Goal: Task Accomplishment & Management: Complete application form

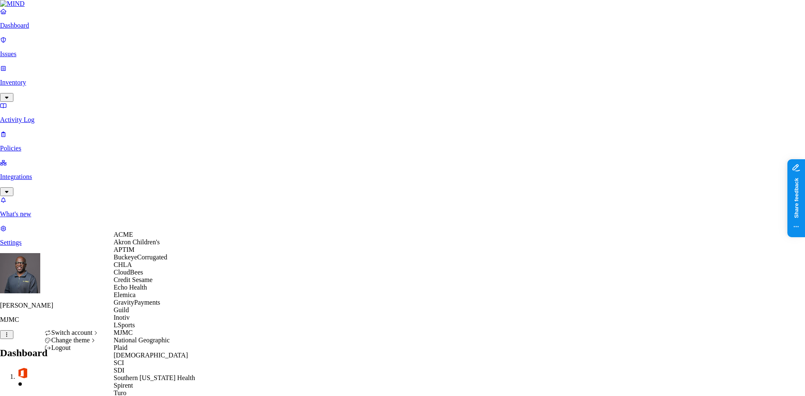
click at [132, 291] on span "Echo Health" at bounding box center [131, 287] width 34 height 7
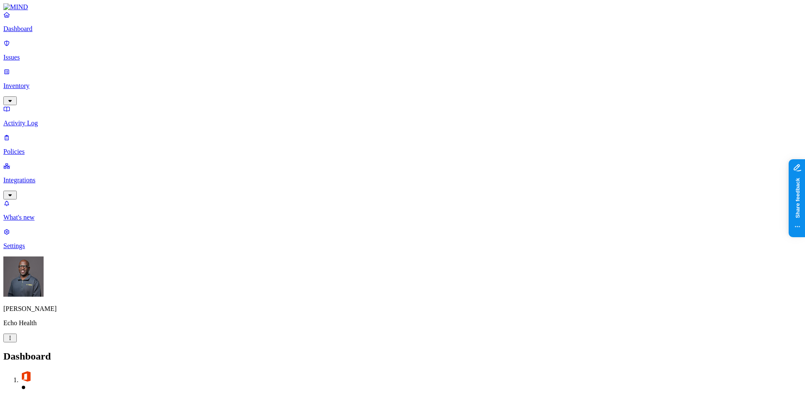
click at [33, 54] on p "Issues" at bounding box center [402, 58] width 798 height 8
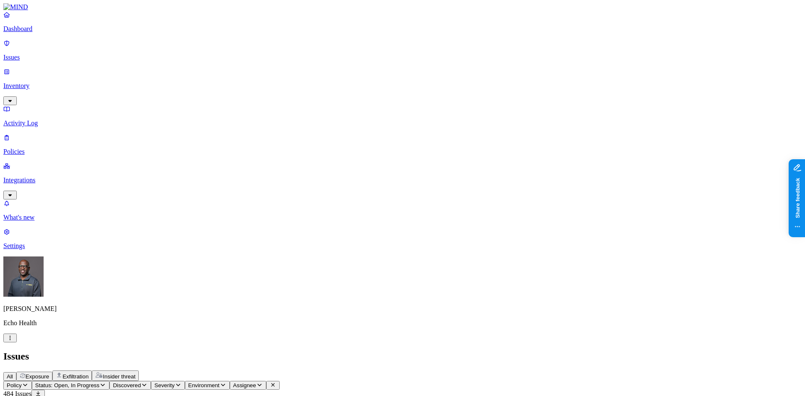
click at [30, 33] on p "Dashboard" at bounding box center [402, 29] width 798 height 8
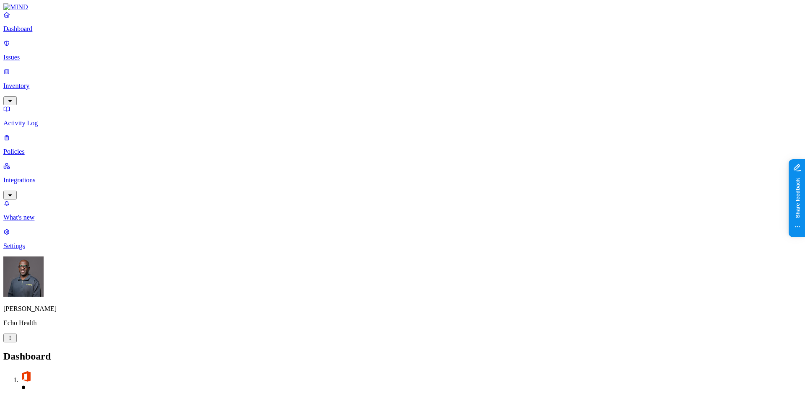
click at [26, 148] on p "Policies" at bounding box center [402, 152] width 798 height 8
click at [26, 33] on p "Dashboard" at bounding box center [402, 29] width 798 height 8
click at [32, 148] on p "Policies" at bounding box center [402, 152] width 798 height 8
click at [38, 176] on p "Integrations" at bounding box center [402, 180] width 798 height 8
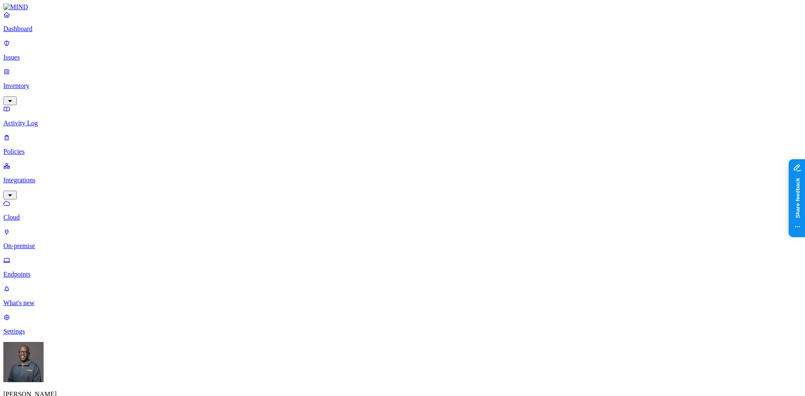
click at [42, 271] on p "Endpoints" at bounding box center [402, 275] width 798 height 8
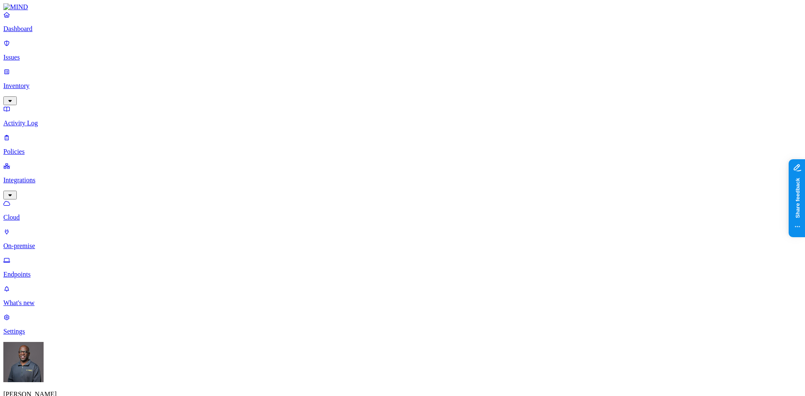
click at [34, 33] on p "Dashboard" at bounding box center [402, 29] width 798 height 8
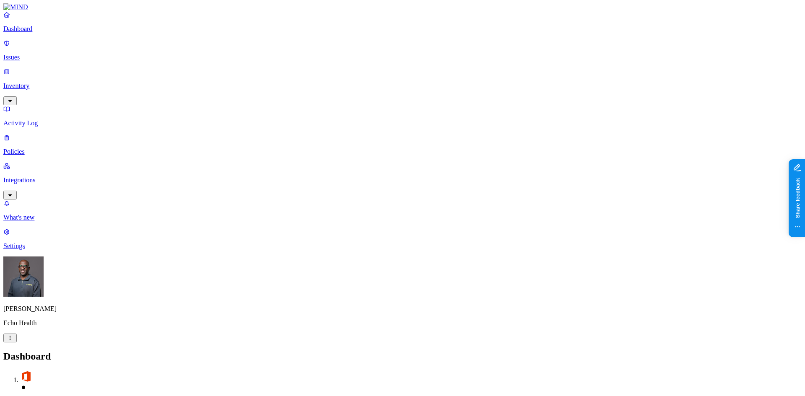
click at [34, 54] on p "Issues" at bounding box center [402, 58] width 798 height 8
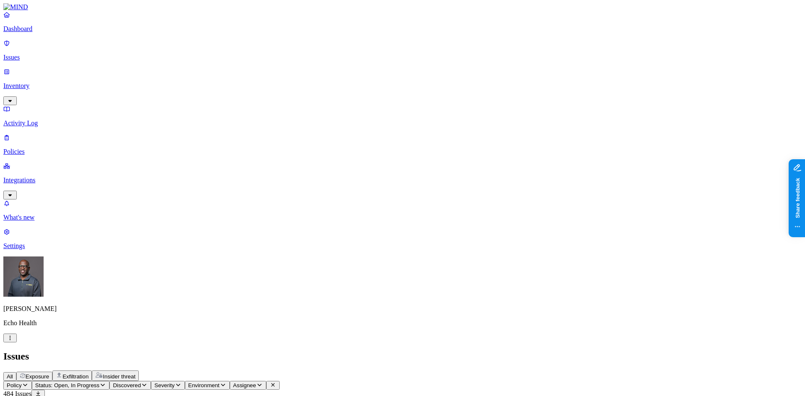
click at [135, 373] on span "Insider threat" at bounding box center [119, 376] width 33 height 6
click at [88, 373] on span "Exfiltration" at bounding box center [75, 376] width 26 height 6
click at [106, 382] on icon "button" at bounding box center [102, 384] width 7 height 5
click at [152, 125] on button "button" at bounding box center [155, 126] width 7 height 3
click at [334, 351] on div "Issues" at bounding box center [402, 356] width 798 height 11
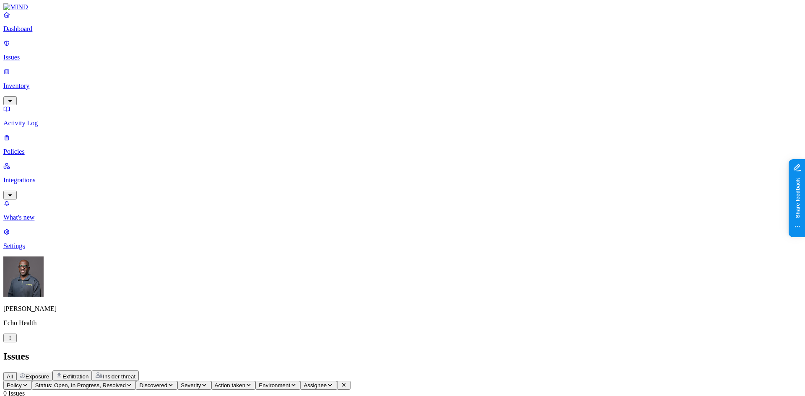
click at [49, 373] on span "Exposure" at bounding box center [37, 376] width 23 height 6
drag, startPoint x: 369, startPoint y: 67, endPoint x: 446, endPoint y: 64, distance: 77.6
drag, startPoint x: 583, startPoint y: 66, endPoint x: 648, endPoint y: 65, distance: 64.1
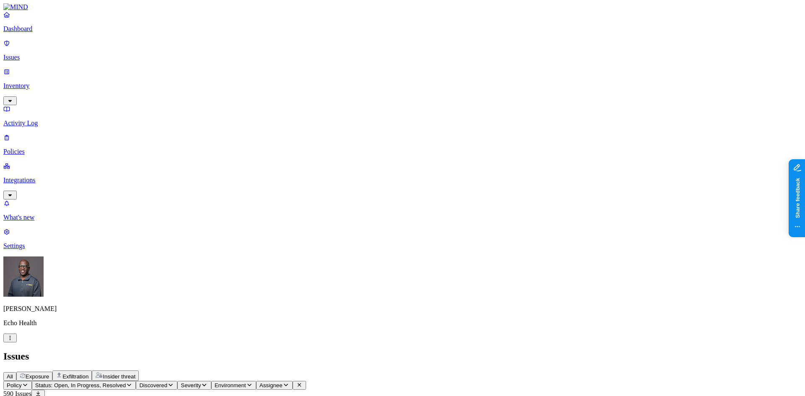
drag, startPoint x: 646, startPoint y: 68, endPoint x: 621, endPoint y: 68, distance: 24.7
click at [384, 351] on div "Issues" at bounding box center [402, 356] width 798 height 11
click at [36, 33] on p "Dashboard" at bounding box center [402, 29] width 798 height 8
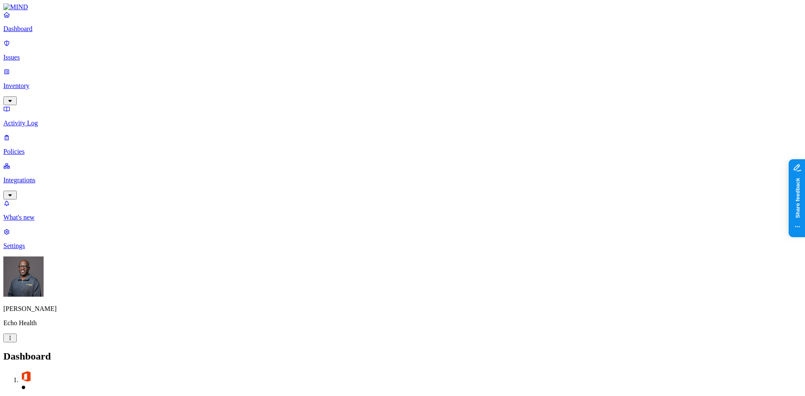
click at [29, 250] on p "Settings" at bounding box center [402, 246] width 798 height 8
click at [125, 396] on p "Web domains" at bounding box center [402, 403] width 798 height 8
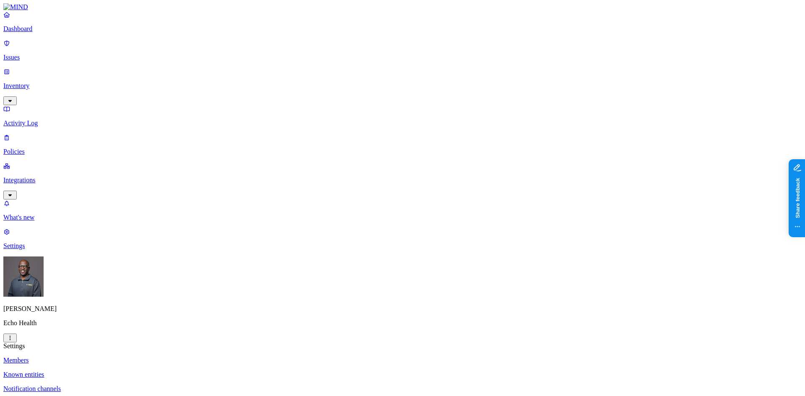
drag, startPoint x: 381, startPoint y: 101, endPoint x: 434, endPoint y: 96, distance: 53.4
copy span "www.freeconvert.com"
click at [29, 148] on p "Policies" at bounding box center [402, 152] width 798 height 8
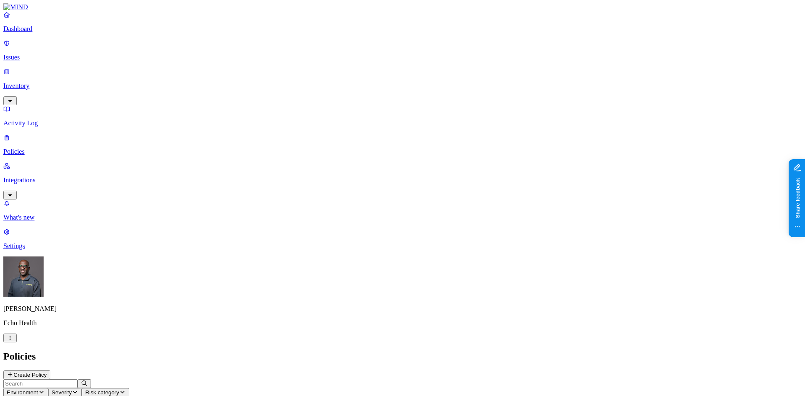
click at [48, 388] on button "Environment" at bounding box center [25, 392] width 45 height 9
click at [189, 73] on icon at bounding box center [190, 75] width 7 height 5
drag, startPoint x: 269, startPoint y: 262, endPoint x: 276, endPoint y: 242, distance: 20.6
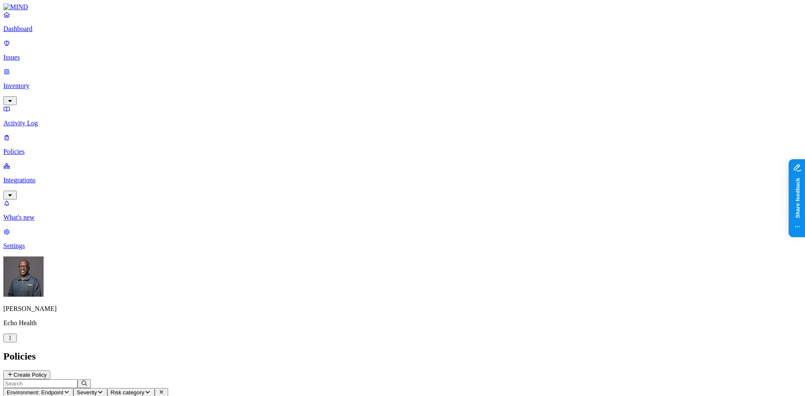
click at [30, 148] on p "Policies" at bounding box center [402, 152] width 798 height 8
click at [54, 200] on nav "Dashboard Issues Inventory Activity Log Policies Integrations What's new 1 Sett…" at bounding box center [402, 130] width 798 height 239
click at [39, 33] on p "Dashboard" at bounding box center [402, 29] width 798 height 8
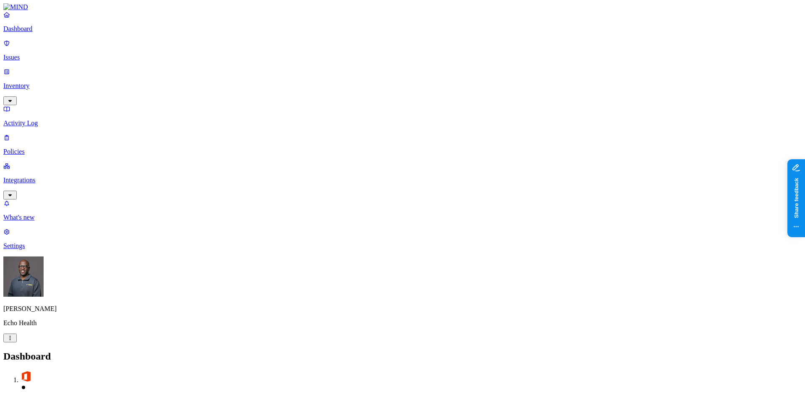
click at [244, 351] on div "Dashboard 4" at bounding box center [402, 381] width 798 height 61
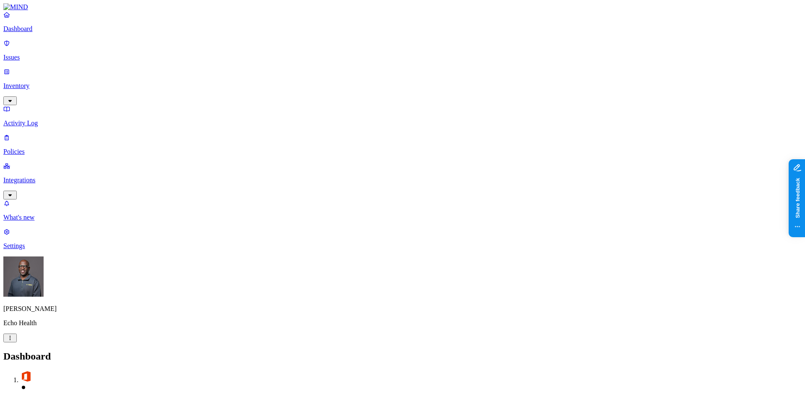
click at [45, 33] on p "Dashboard" at bounding box center [402, 29] width 798 height 8
click at [34, 54] on p "Issues" at bounding box center [402, 58] width 798 height 8
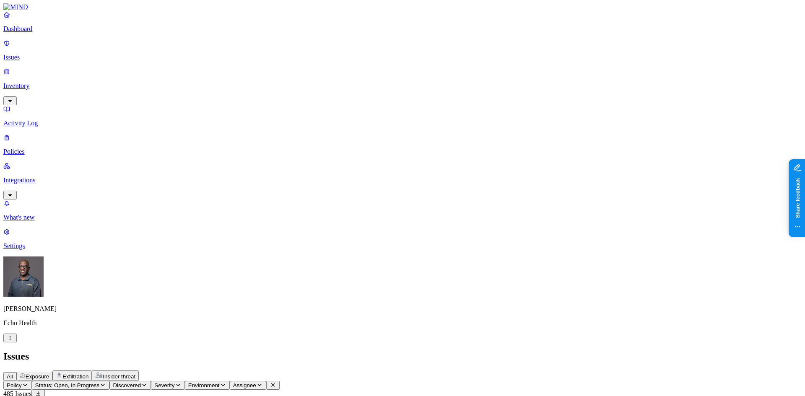
click at [36, 148] on p "Policies" at bounding box center [402, 152] width 798 height 8
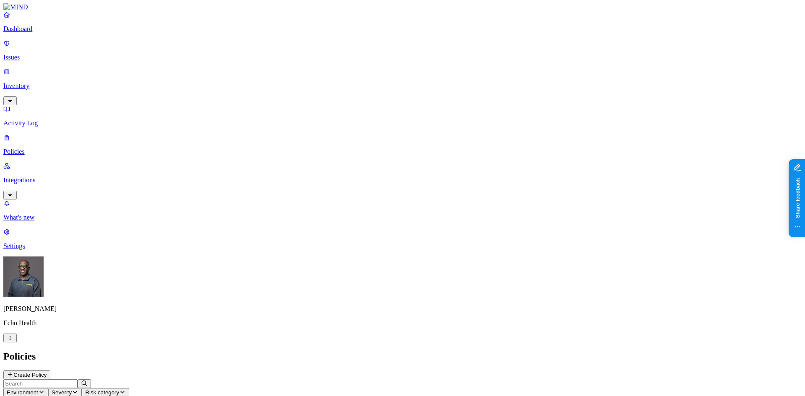
click at [36, 33] on p "Dashboard" at bounding box center [402, 29] width 798 height 8
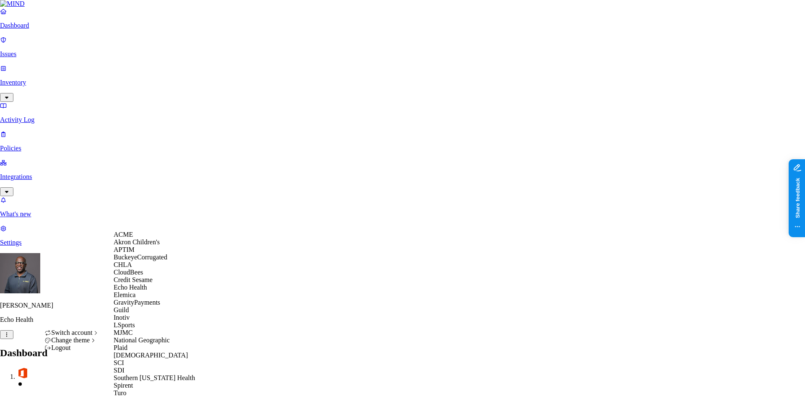
scroll to position [148, 0]
click at [130, 359] on div "SCI" at bounding box center [154, 363] width 81 height 8
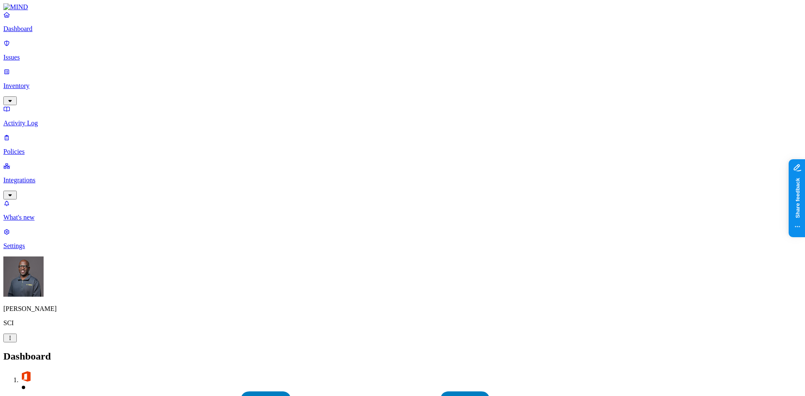
click at [34, 176] on p "Integrations" at bounding box center [402, 180] width 798 height 8
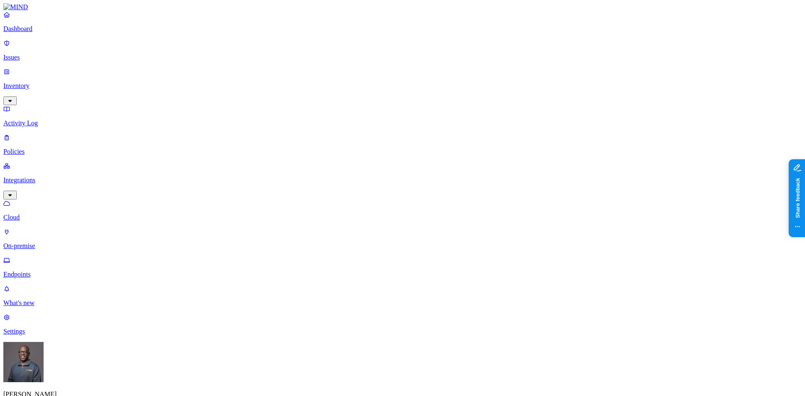
click at [48, 214] on p "Cloud" at bounding box center [402, 218] width 798 height 8
click at [40, 242] on p "On-premise" at bounding box center [402, 246] width 798 height 8
click at [40, 271] on p "Endpoints" at bounding box center [402, 275] width 798 height 8
click at [32, 33] on p "Dashboard" at bounding box center [402, 29] width 798 height 8
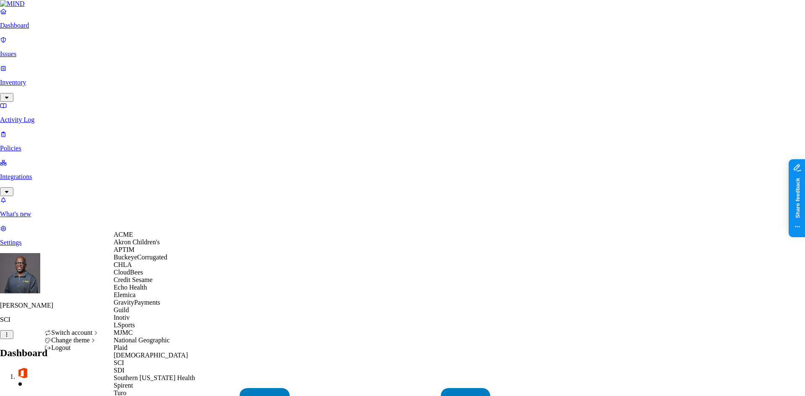
scroll to position [126, 0]
click at [132, 329] on span "MJMC" at bounding box center [123, 332] width 19 height 7
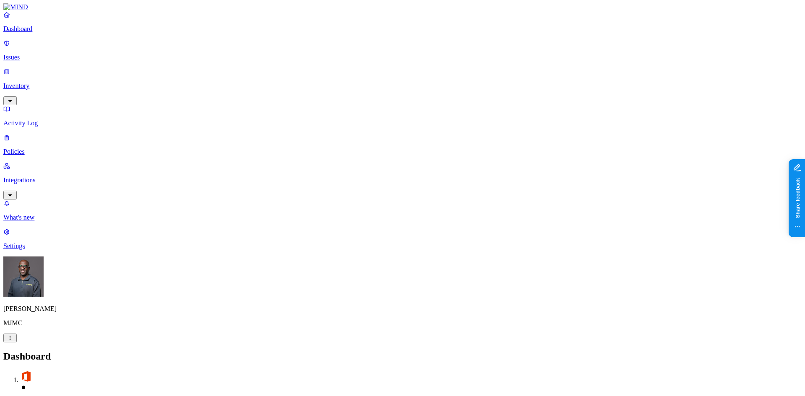
click at [30, 54] on p "Issues" at bounding box center [402, 58] width 798 height 8
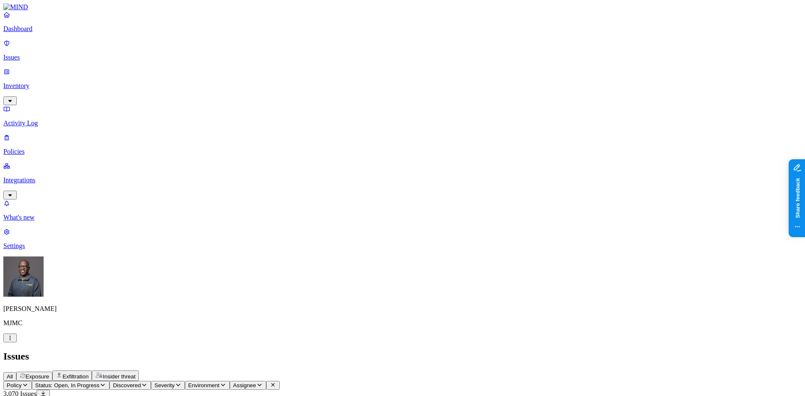
click at [49, 373] on span "Exposure" at bounding box center [37, 376] width 23 height 6
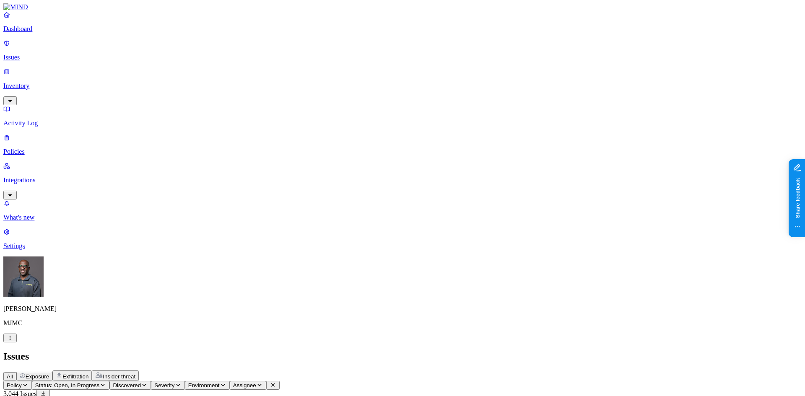
click at [498, 371] on div "All Exposure Exfiltration Insider threat" at bounding box center [402, 376] width 798 height 10
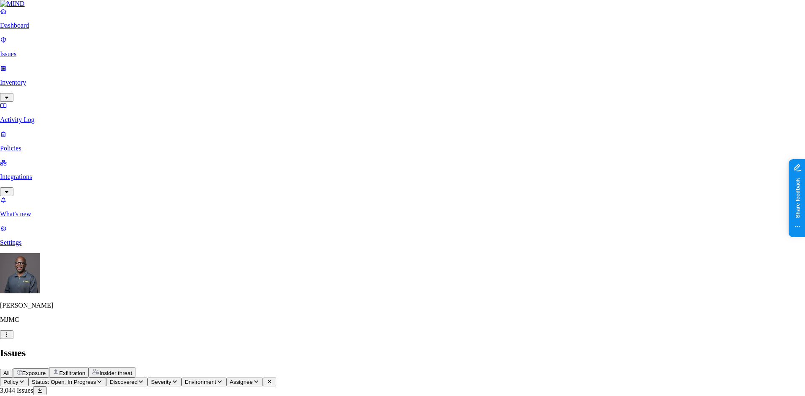
type textarea "This is not A SSN"
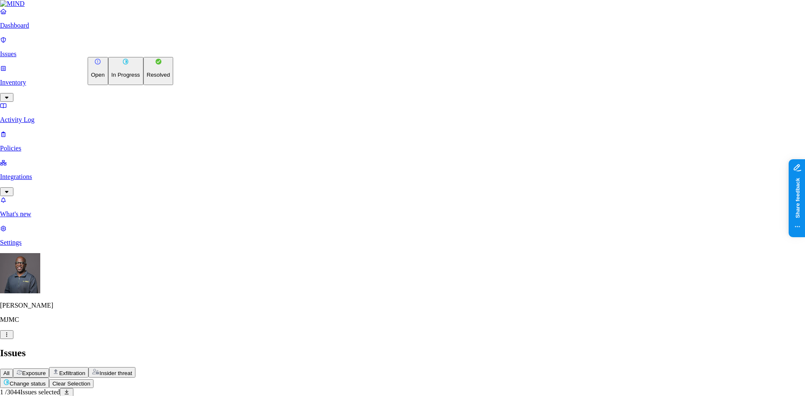
click at [147, 78] on p "Resolved" at bounding box center [158, 75] width 23 height 6
select select "False Positive"
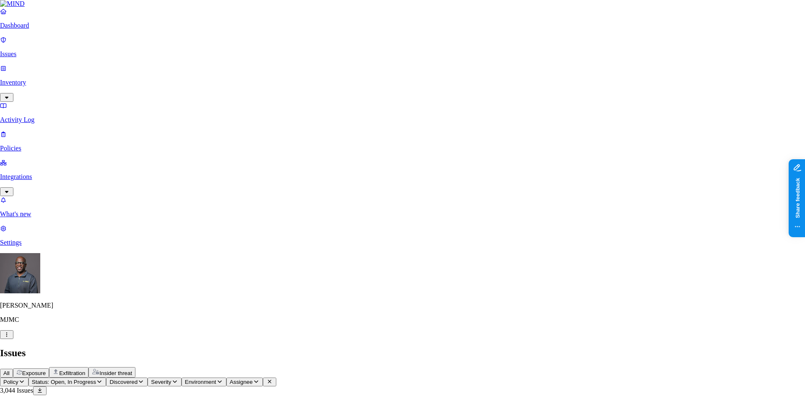
type textarea "This is not an SSN"
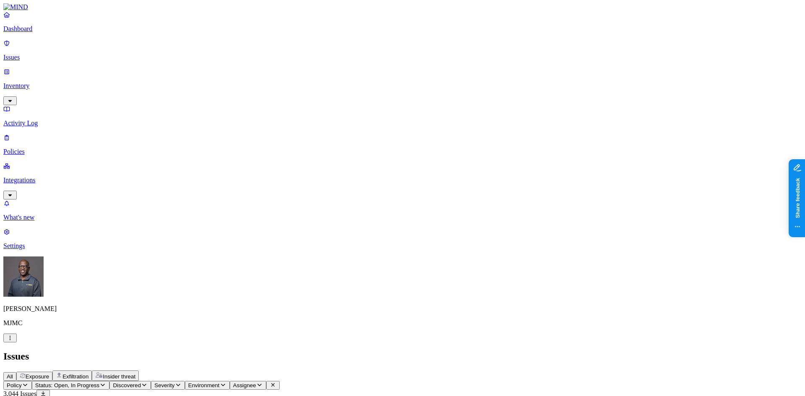
drag, startPoint x: 112, startPoint y: 85, endPoint x: 123, endPoint y: 83, distance: 10.6
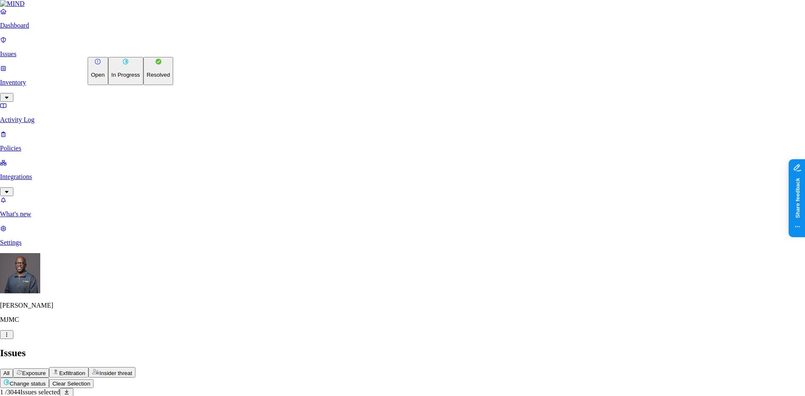
click at [147, 78] on p "Resolved" at bounding box center [158, 75] width 23 height 6
select select "False Positive"
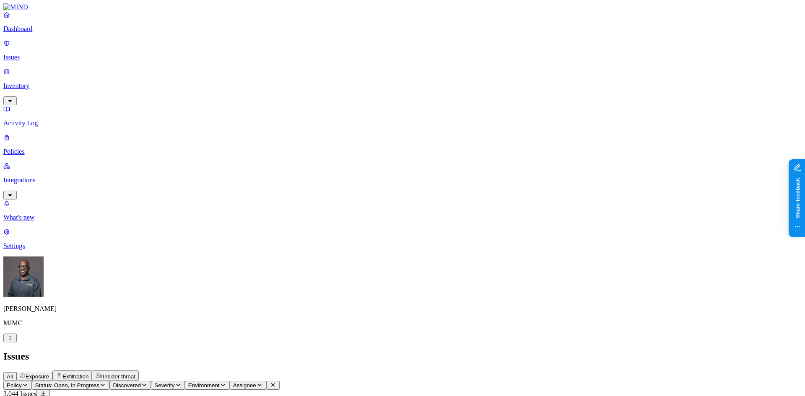
click at [29, 82] on p "Inventory" at bounding box center [402, 86] width 798 height 8
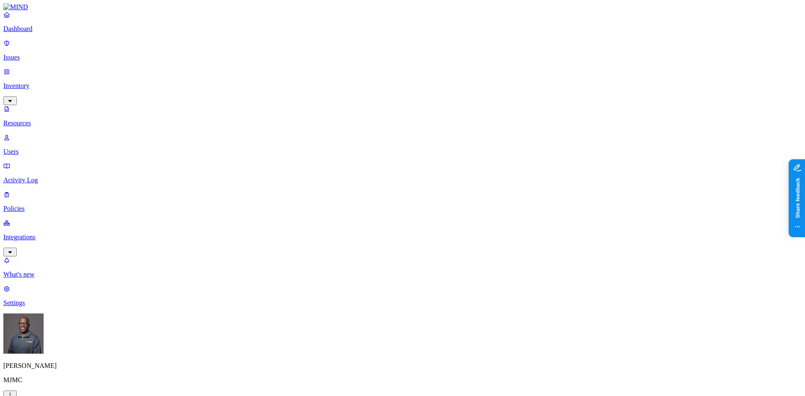
click at [251, 93] on button "button" at bounding box center [254, 94] width 7 height 3
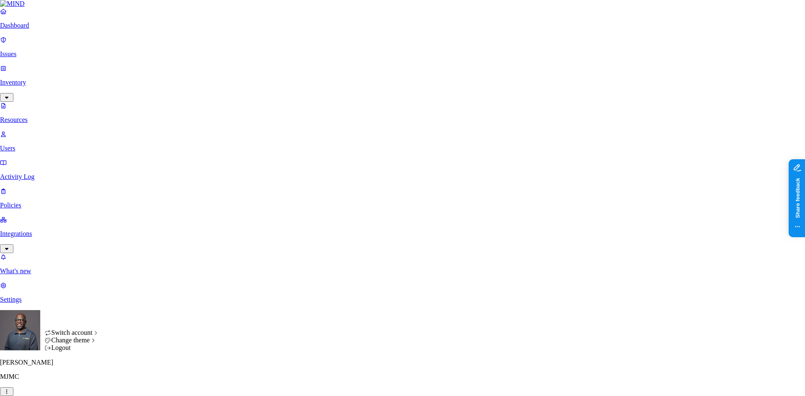
click at [81, 385] on html "Dashboard Issues Inventory Resources Users Activity Log Policies Integrations W…" at bounding box center [402, 392] width 805 height 784
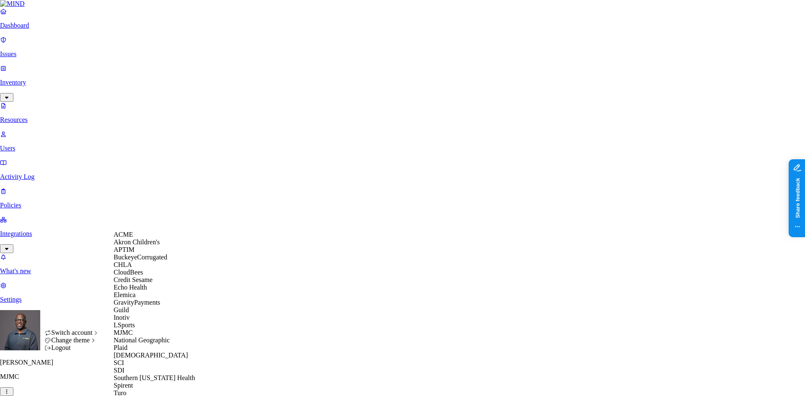
scroll to position [171, 0]
click at [124, 359] on span "SCI" at bounding box center [119, 362] width 10 height 7
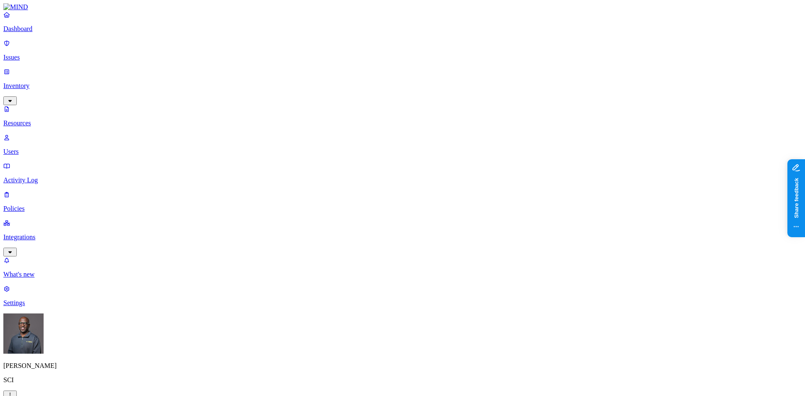
click at [38, 33] on p "Dashboard" at bounding box center [402, 29] width 798 height 8
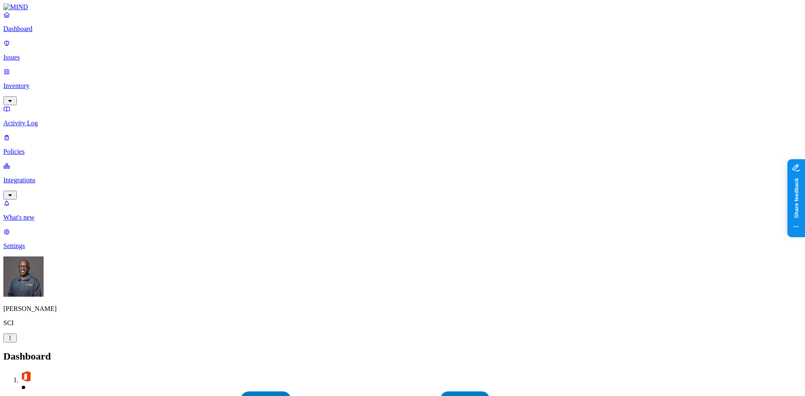
click at [29, 54] on p "Issues" at bounding box center [402, 58] width 798 height 8
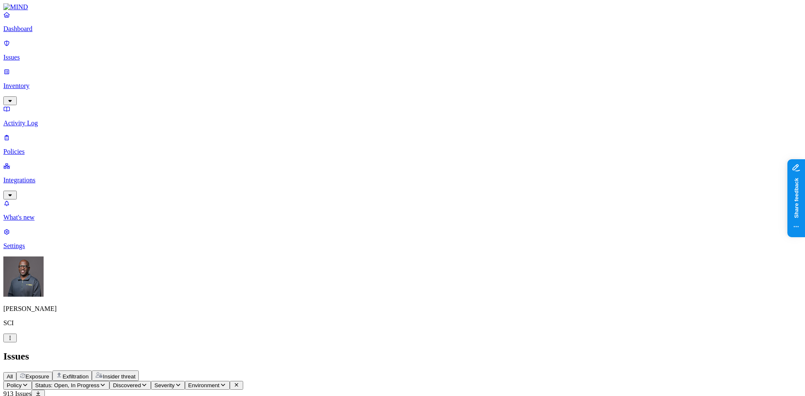
click at [28, 82] on p "Inventory" at bounding box center [402, 86] width 798 height 8
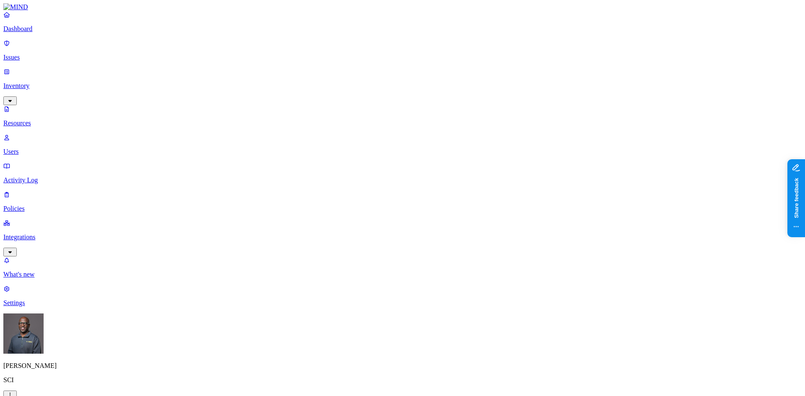
click at [39, 148] on p "Users" at bounding box center [402, 152] width 798 height 8
click at [38, 54] on p "Issues" at bounding box center [402, 58] width 798 height 8
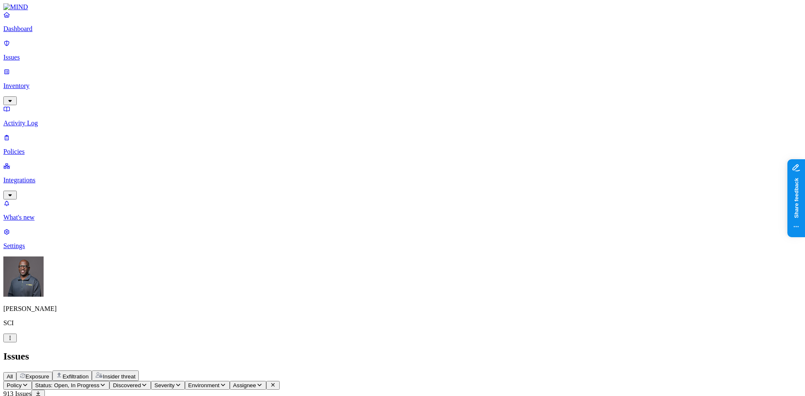
click at [41, 82] on p "Inventory" at bounding box center [402, 86] width 798 height 8
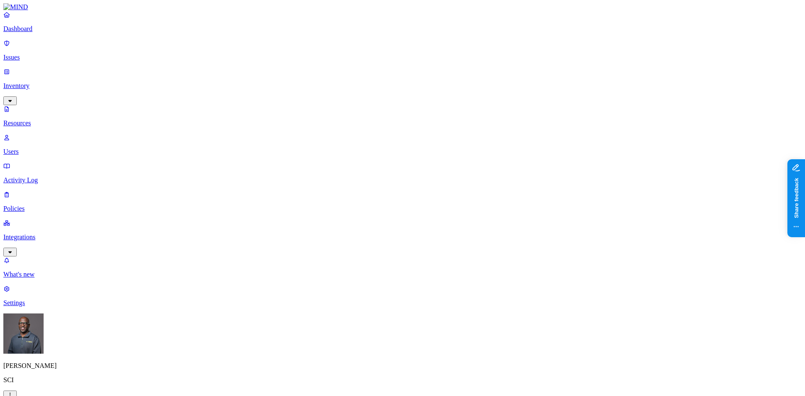
click at [37, 119] on p "Resources" at bounding box center [402, 123] width 798 height 8
drag, startPoint x: 337, startPoint y: 6, endPoint x: 325, endPoint y: 25, distance: 22.0
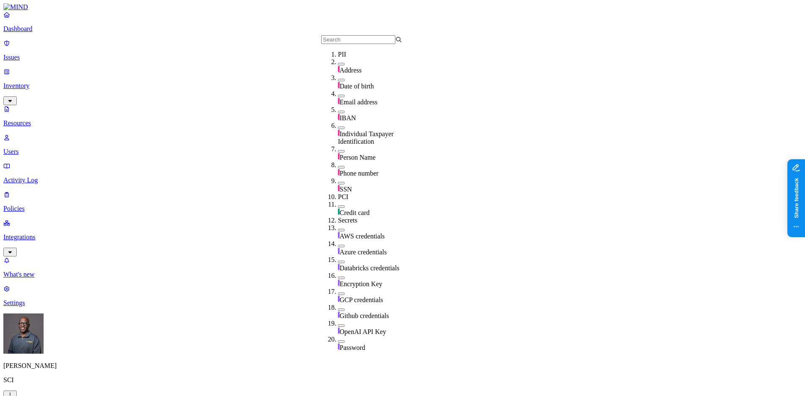
scroll to position [90, 0]
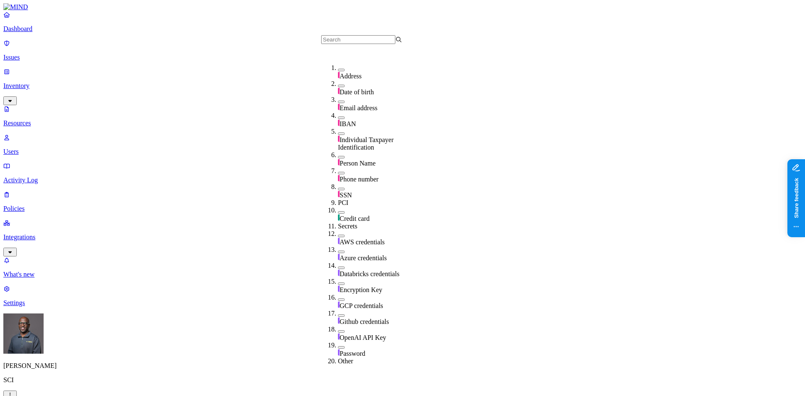
click at [338, 188] on button "button" at bounding box center [341, 189] width 7 height 3
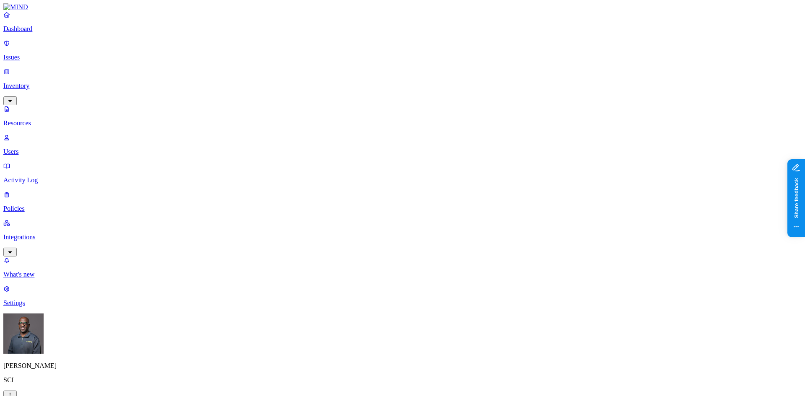
click at [80, 383] on html "Dashboard Issues Inventory Resources Users Activity Log Policies Integrations W…" at bounding box center [402, 393] width 805 height 787
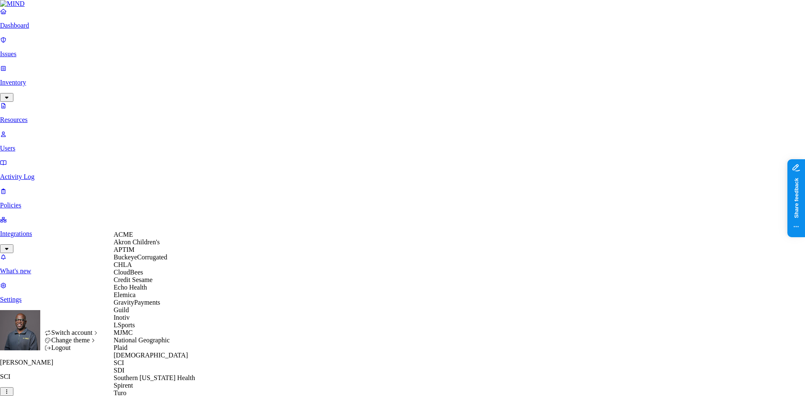
scroll to position [174, 0]
click at [132, 329] on span "MJMC" at bounding box center [123, 332] width 19 height 7
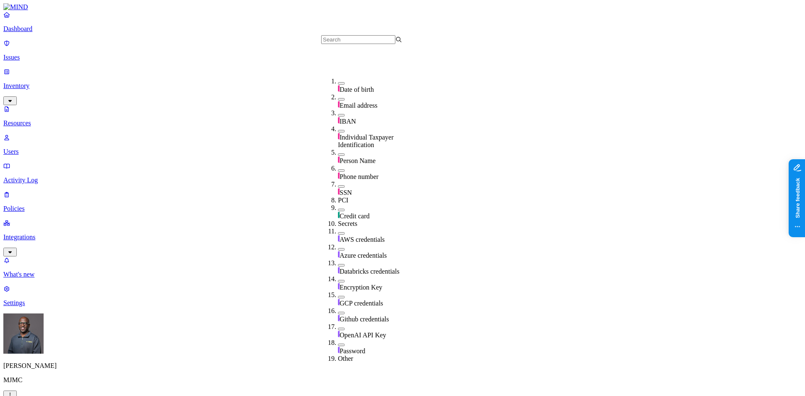
scroll to position [81, 0]
click at [338, 188] on button "button" at bounding box center [341, 189] width 7 height 3
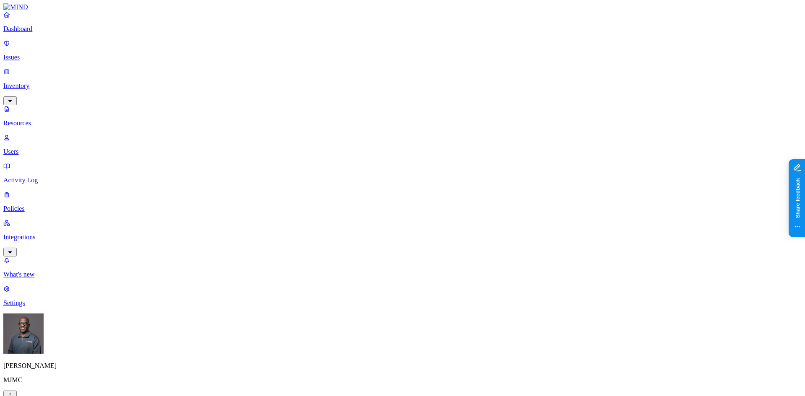
click at [39, 33] on p "Dashboard" at bounding box center [402, 29] width 798 height 8
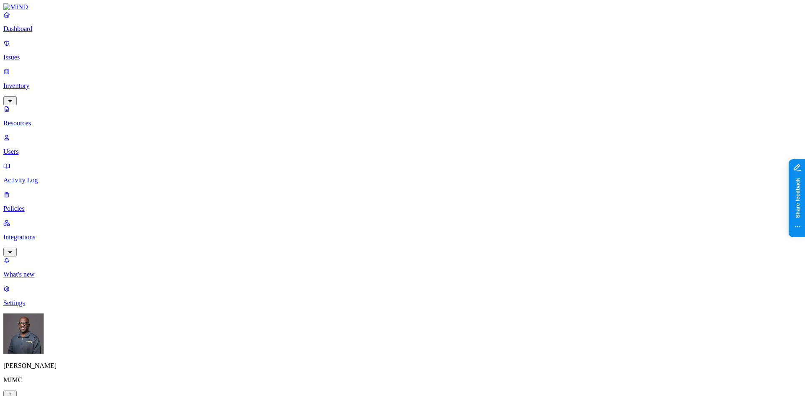
click at [72, 286] on nav "Dashboard Issues Inventory Resources Users Activity Log Policies Integrations W…" at bounding box center [402, 159] width 798 height 296
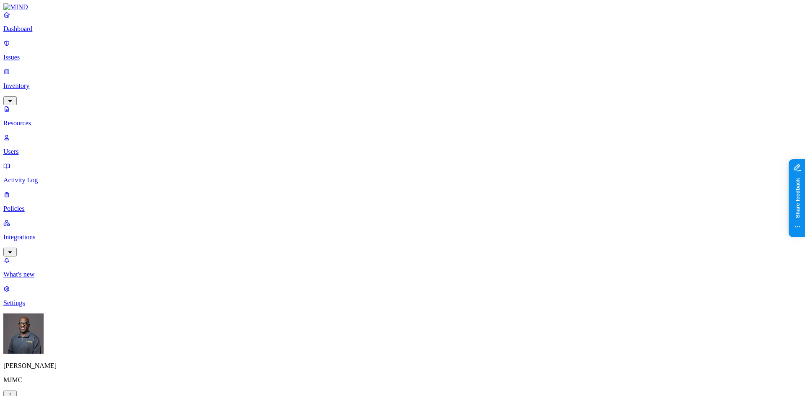
click at [37, 33] on p "Dashboard" at bounding box center [402, 29] width 798 height 8
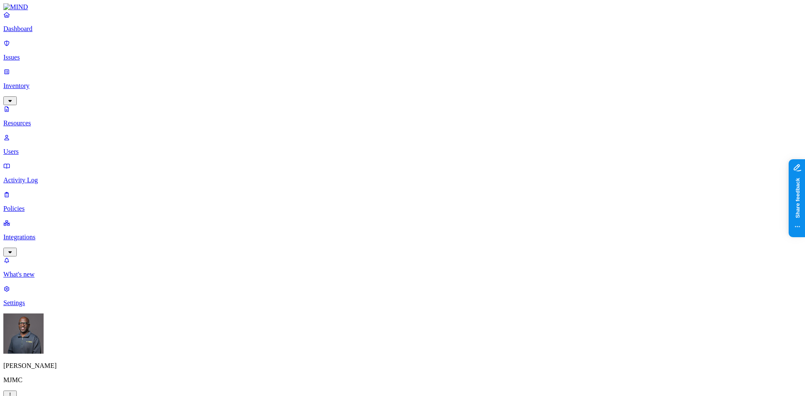
click at [27, 33] on p "Dashboard" at bounding box center [402, 29] width 798 height 8
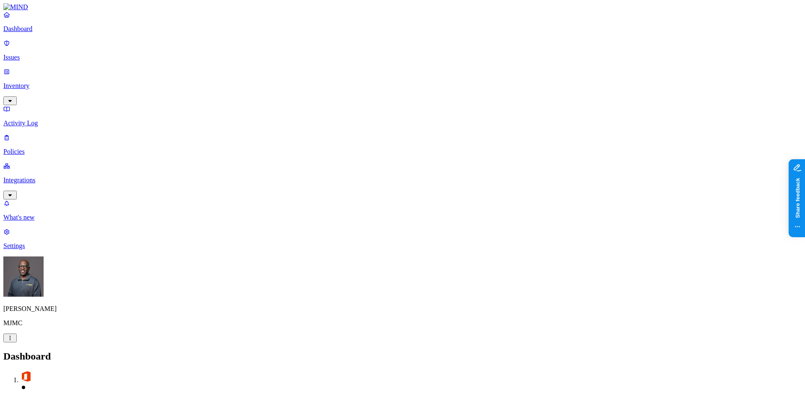
click at [29, 82] on p "Inventory" at bounding box center [402, 86] width 798 height 8
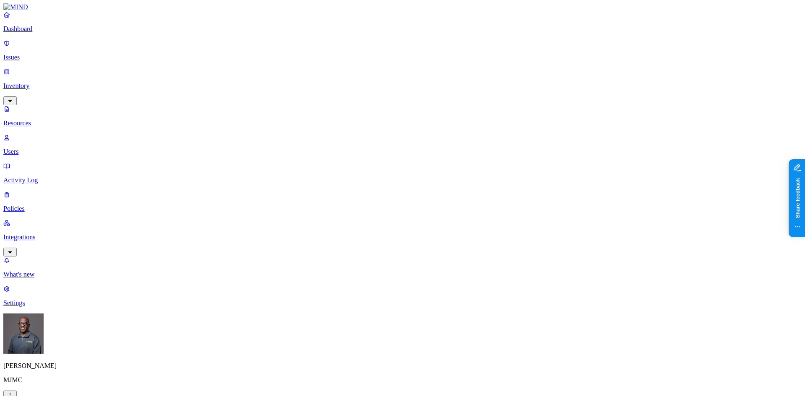
click at [32, 33] on p "Dashboard" at bounding box center [402, 29] width 798 height 8
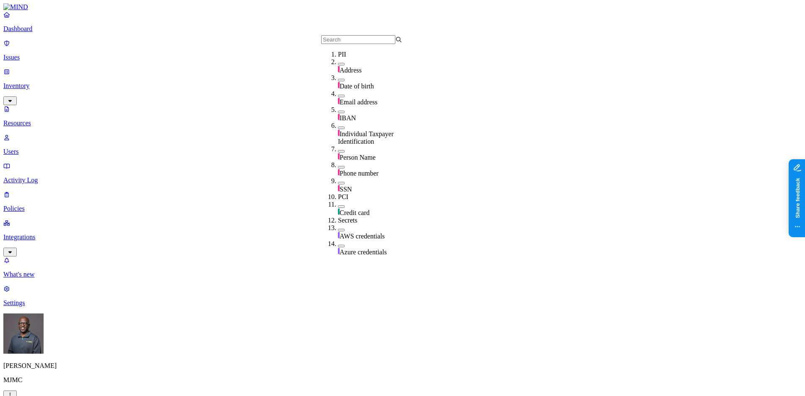
click at [338, 97] on button "button" at bounding box center [341, 96] width 7 height 3
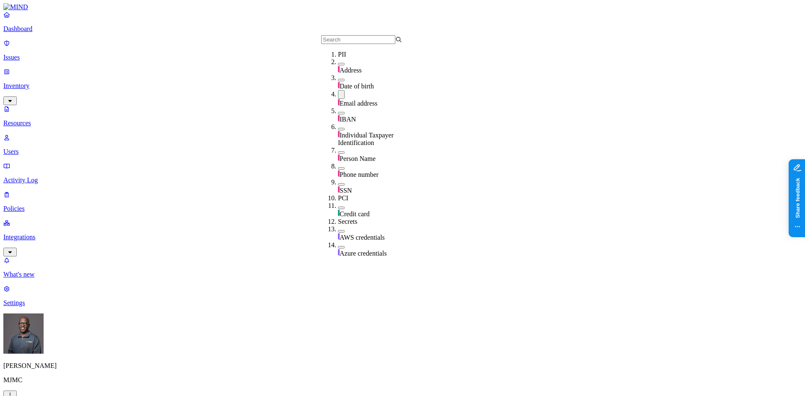
click at [338, 99] on button "button" at bounding box center [341, 94] width 7 height 9
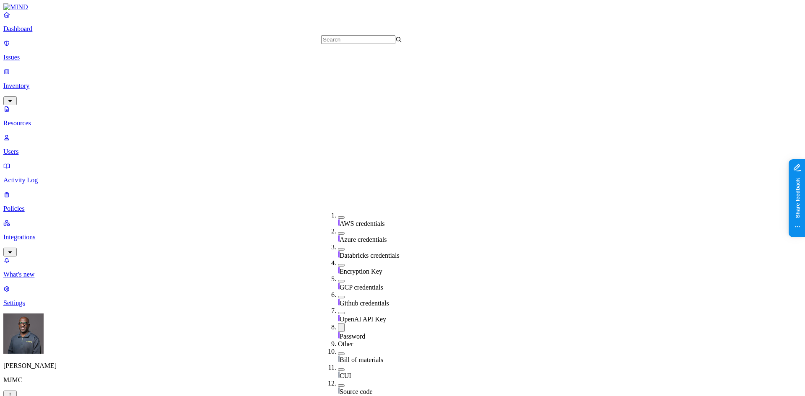
scroll to position [214, 0]
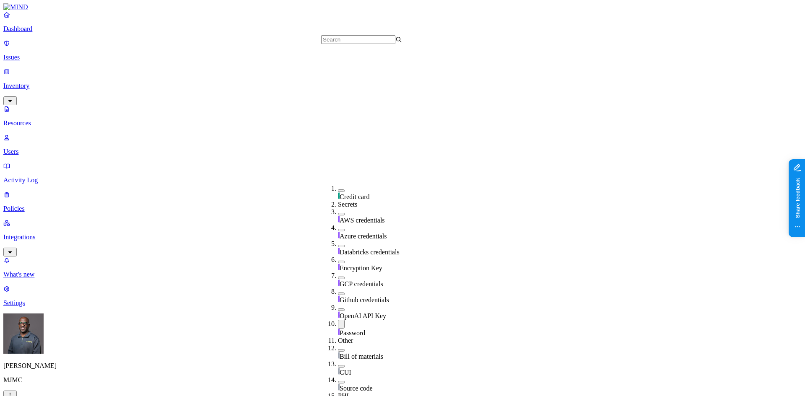
click at [338, 320] on button "button" at bounding box center [341, 324] width 7 height 9
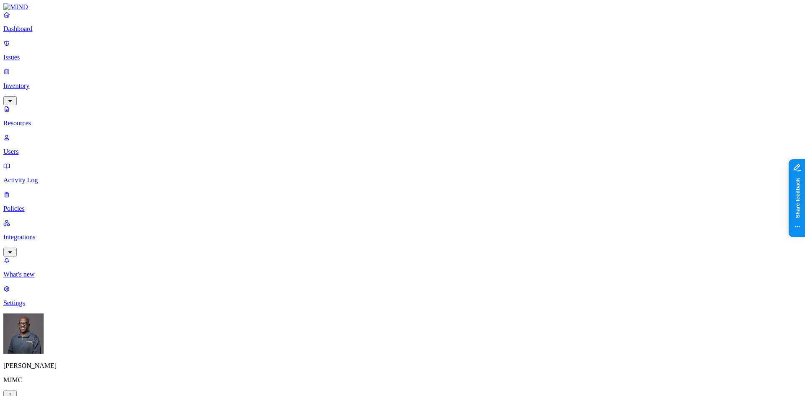
click at [47, 148] on p "Users" at bounding box center [402, 152] width 798 height 8
click at [35, 119] on p "Resources" at bounding box center [402, 123] width 798 height 8
click at [412, 137] on button "button" at bounding box center [415, 138] width 7 height 3
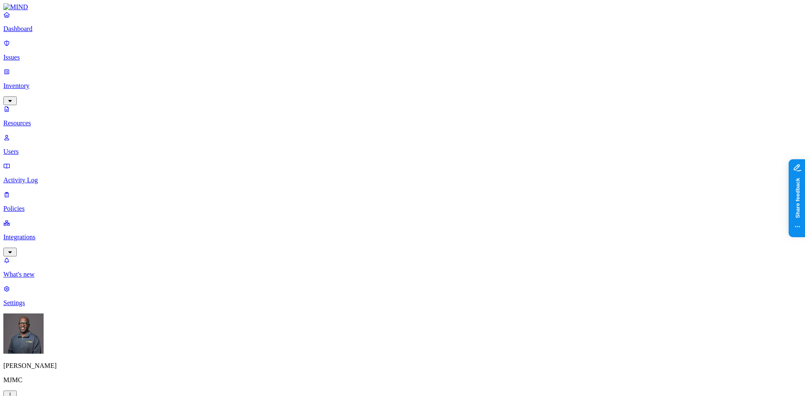
click at [412, 132] on button "button" at bounding box center [415, 136] width 7 height 9
click at [251, 70] on button "button" at bounding box center [254, 71] width 7 height 3
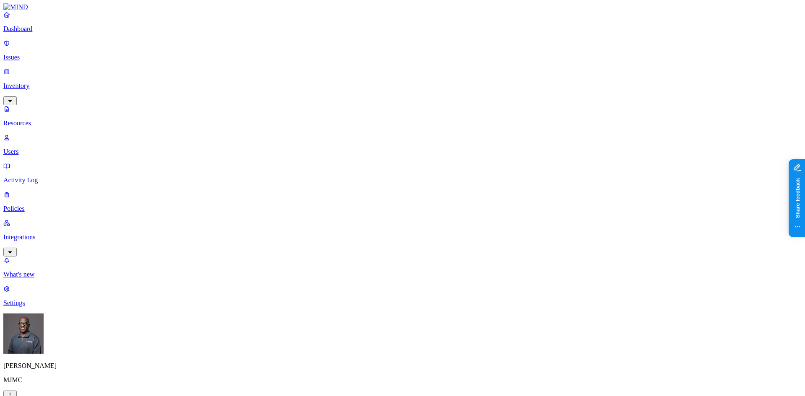
click at [28, 205] on p "Policies" at bounding box center [402, 209] width 798 height 8
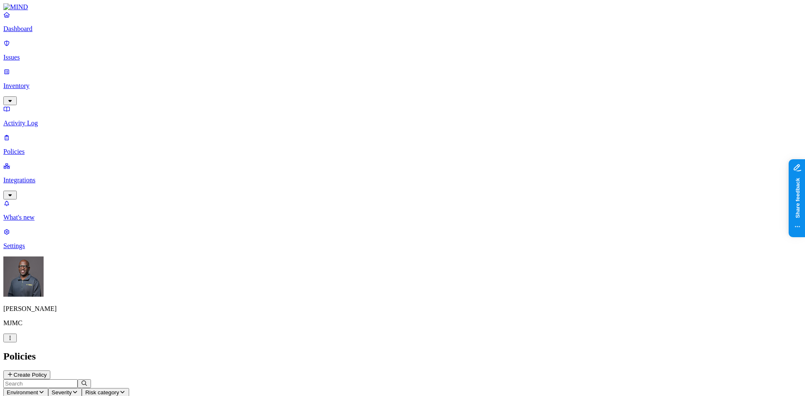
click at [32, 33] on p "Dashboard" at bounding box center [402, 29] width 798 height 8
click at [32, 82] on p "Inventory" at bounding box center [402, 86] width 798 height 8
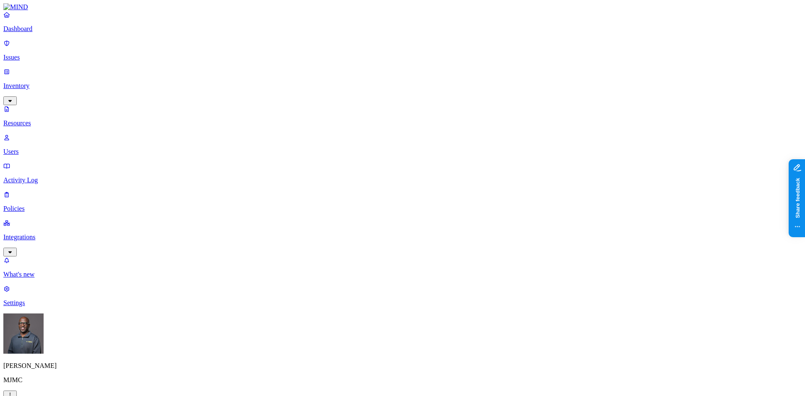
click at [412, 137] on button "button" at bounding box center [415, 138] width 7 height 3
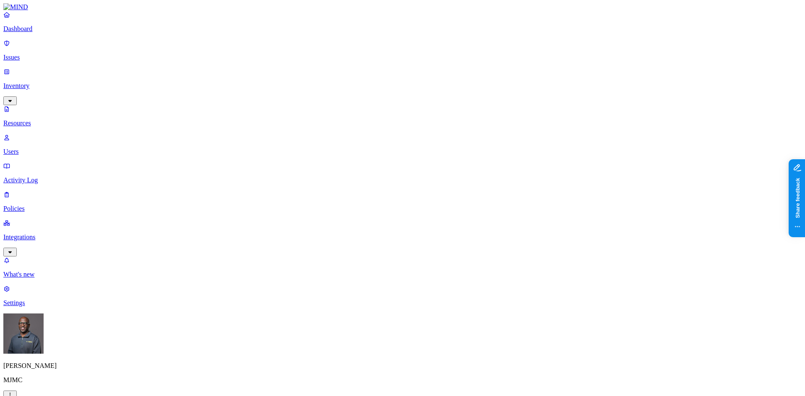
click at [39, 119] on p "Resources" at bounding box center [402, 123] width 798 height 8
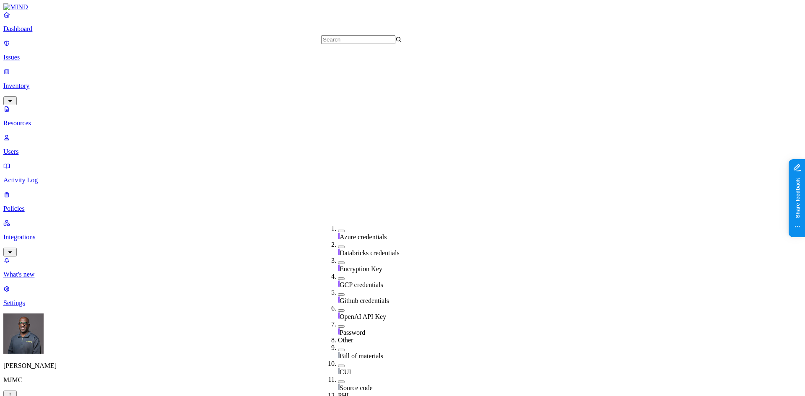
scroll to position [251, 0]
click at [338, 325] on button "button" at bounding box center [341, 326] width 7 height 3
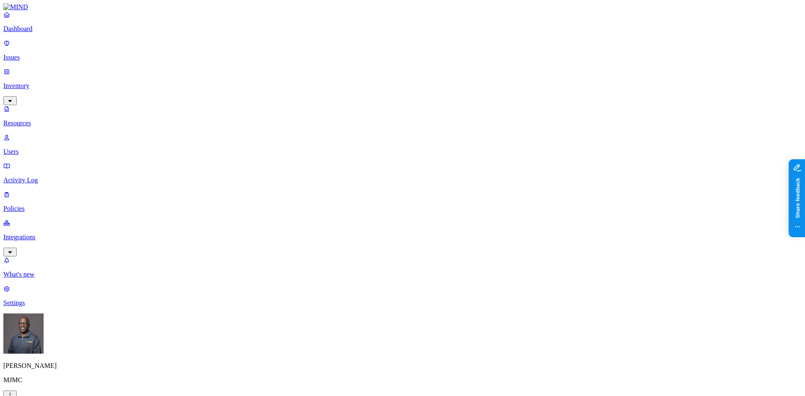
click at [34, 33] on p "Dashboard" at bounding box center [402, 29] width 798 height 8
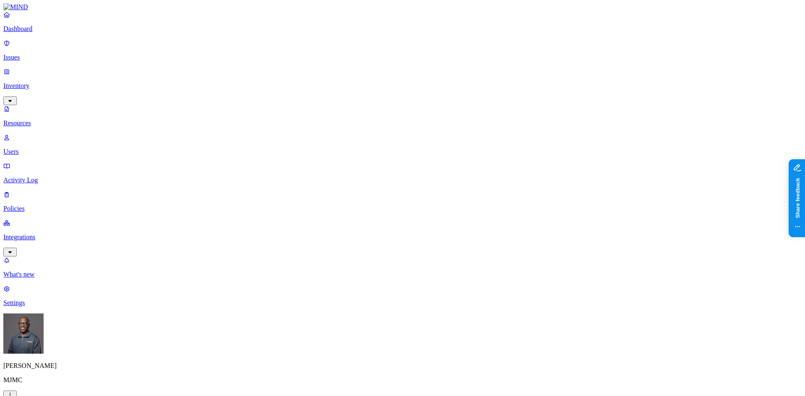
click at [36, 148] on p "Users" at bounding box center [402, 152] width 798 height 8
click at [39, 119] on p "Resources" at bounding box center [402, 123] width 798 height 8
click at [32, 33] on p "Dashboard" at bounding box center [402, 29] width 798 height 8
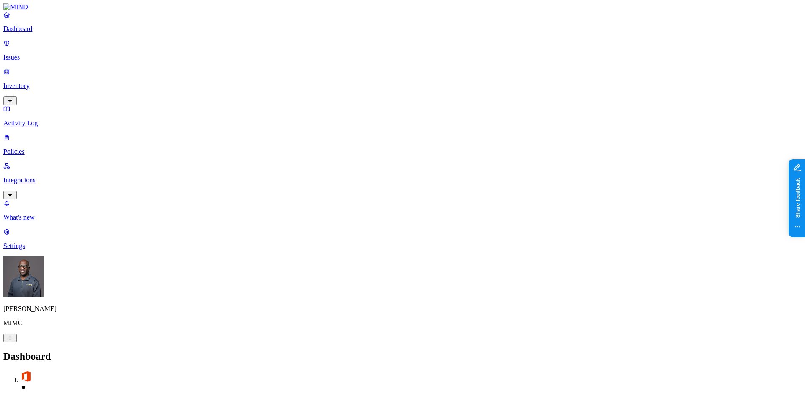
click at [23, 54] on p "Issues" at bounding box center [402, 58] width 798 height 8
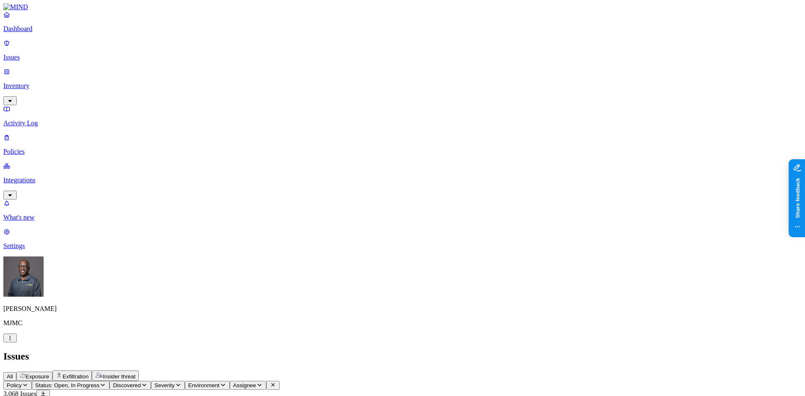
click at [31, 82] on p "Inventory" at bounding box center [402, 86] width 798 height 8
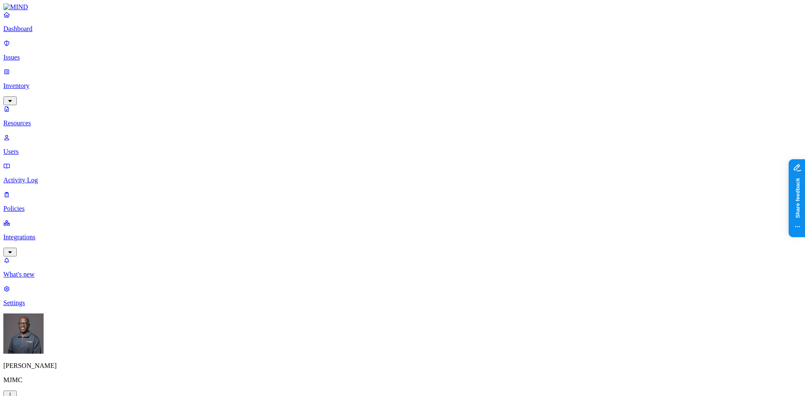
click at [35, 33] on p "Dashboard" at bounding box center [402, 29] width 798 height 8
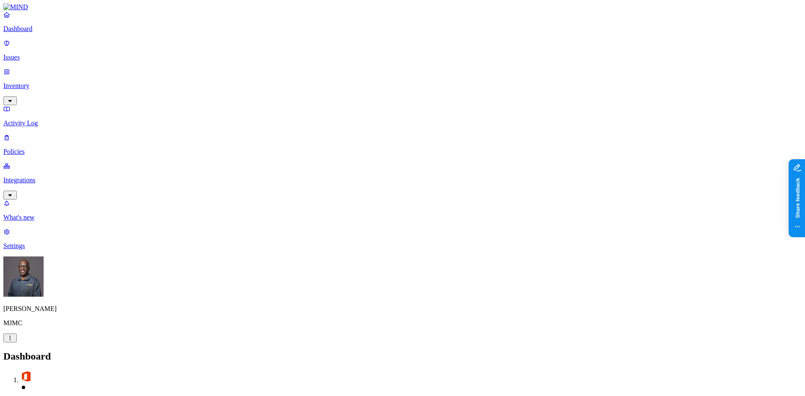
click at [31, 54] on p "Issues" at bounding box center [402, 58] width 798 height 8
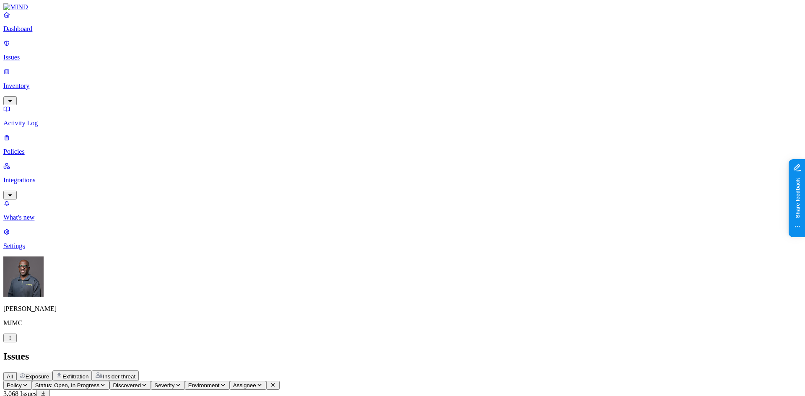
click at [37, 82] on p "Inventory" at bounding box center [402, 86] width 798 height 8
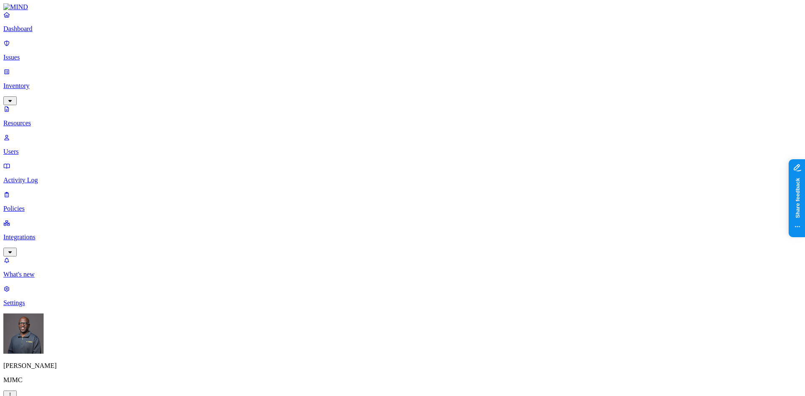
click at [45, 148] on p "Users" at bounding box center [402, 152] width 798 height 8
click at [47, 119] on p "Resources" at bounding box center [402, 123] width 798 height 8
click at [41, 148] on p "Users" at bounding box center [402, 152] width 798 height 8
click at [39, 33] on p "Dashboard" at bounding box center [402, 29] width 798 height 8
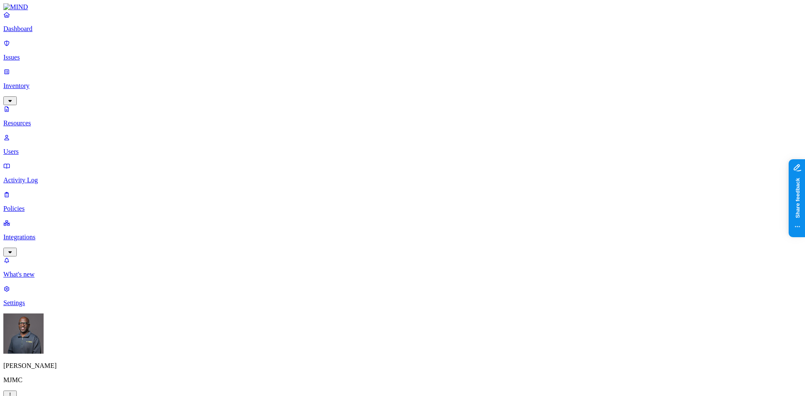
click at [35, 33] on p "Dashboard" at bounding box center [402, 29] width 798 height 8
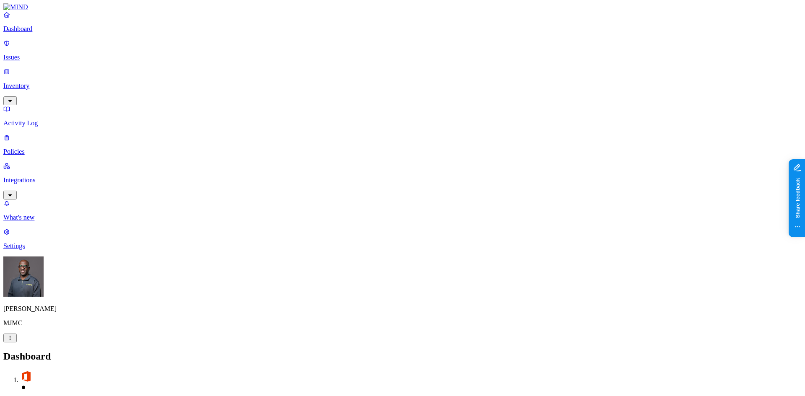
drag, startPoint x: 207, startPoint y: 251, endPoint x: 227, endPoint y: 244, distance: 21.5
drag, startPoint x: 227, startPoint y: 246, endPoint x: 252, endPoint y: 241, distance: 25.4
drag, startPoint x: 348, startPoint y: 249, endPoint x: 388, endPoint y: 244, distance: 39.7
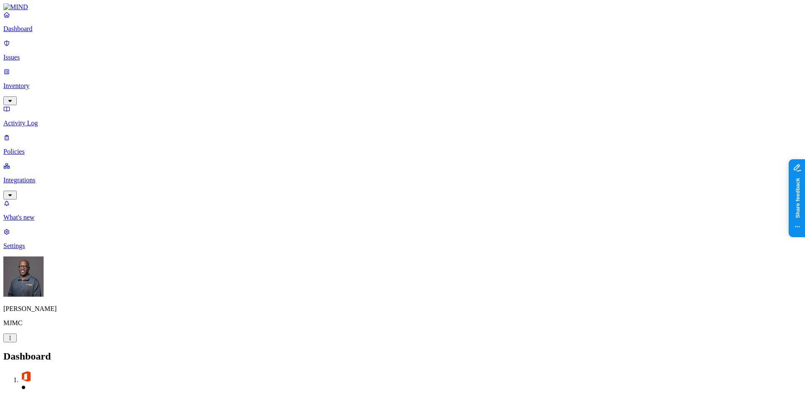
drag, startPoint x: 252, startPoint y: 250, endPoint x: 242, endPoint y: 252, distance: 10.3
click at [36, 54] on p "Issues" at bounding box center [402, 58] width 798 height 8
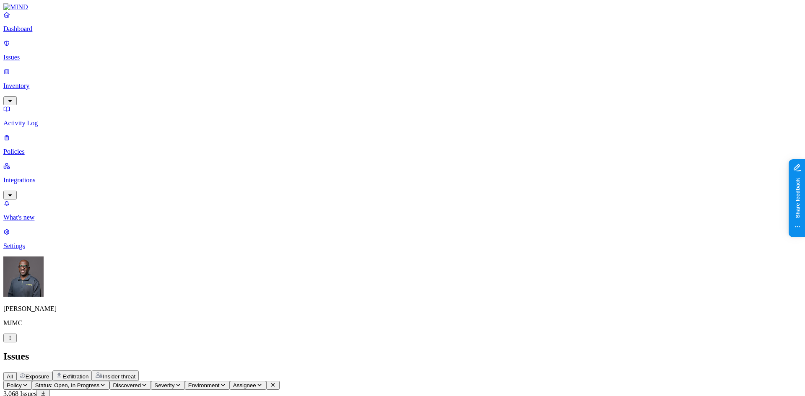
click at [30, 82] on p "Inventory" at bounding box center [402, 86] width 798 height 8
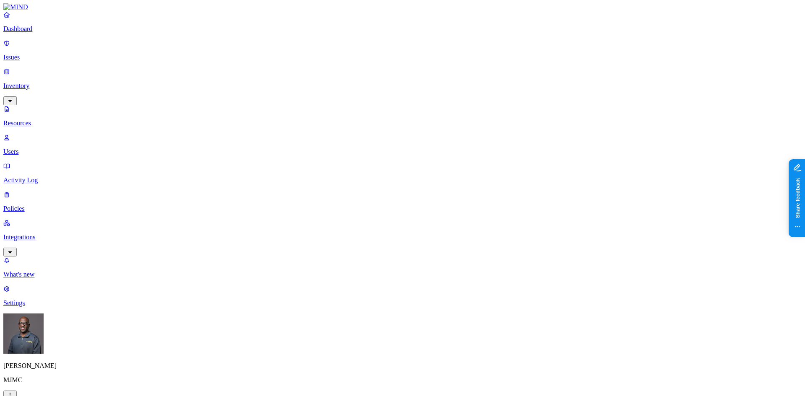
click at [36, 134] on link "Users" at bounding box center [402, 145] width 798 height 22
click at [40, 33] on p "Dashboard" at bounding box center [402, 29] width 798 height 8
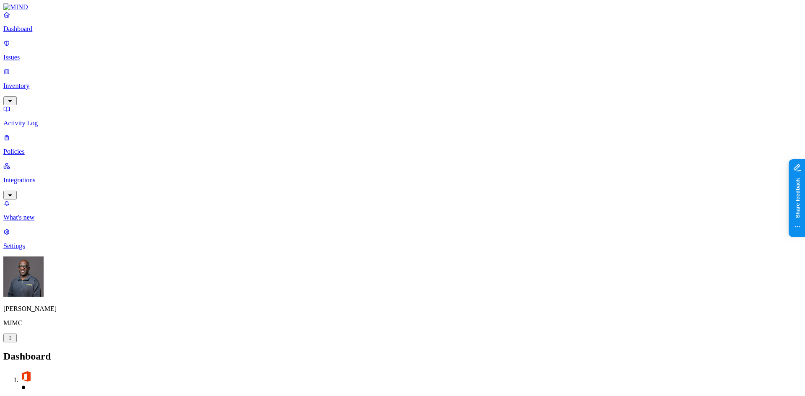
click at [29, 54] on p "Issues" at bounding box center [402, 58] width 798 height 8
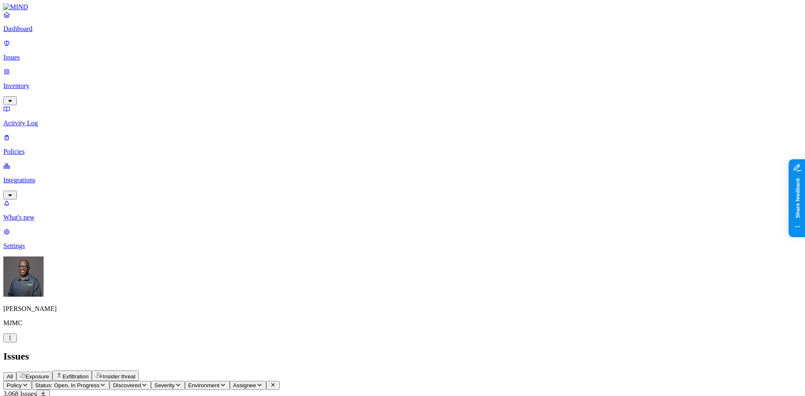
click at [47, 33] on p "Dashboard" at bounding box center [402, 29] width 798 height 8
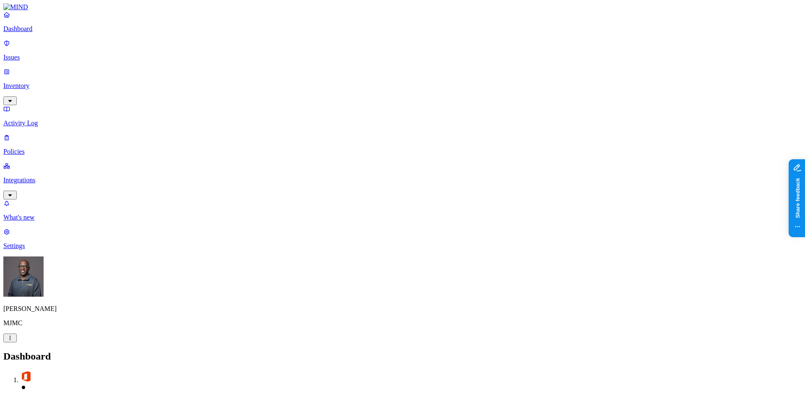
click at [34, 54] on p "Issues" at bounding box center [402, 58] width 798 height 8
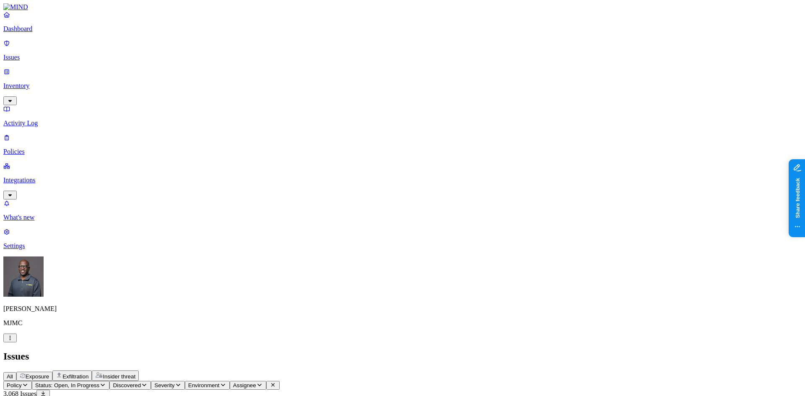
click at [49, 373] on span "Exposure" at bounding box center [37, 376] width 23 height 6
drag, startPoint x: 372, startPoint y: 67, endPoint x: 428, endPoint y: 67, distance: 56.6
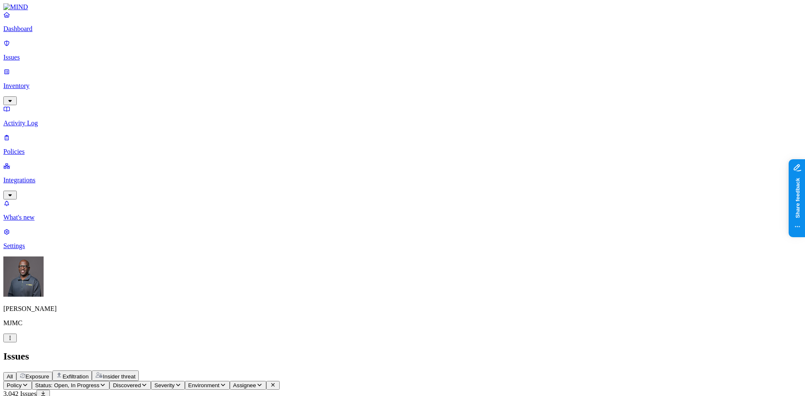
scroll to position [126, 0]
click at [421, 371] on div "All Exposure Exfiltration Insider threat" at bounding box center [402, 376] width 798 height 10
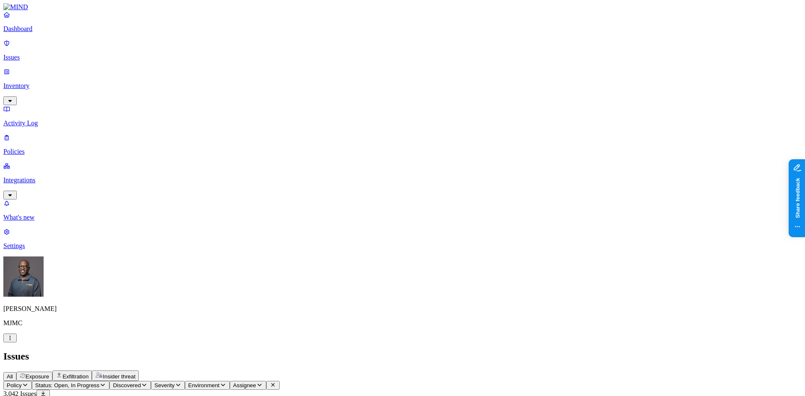
click at [34, 148] on p "Policies" at bounding box center [402, 152] width 798 height 8
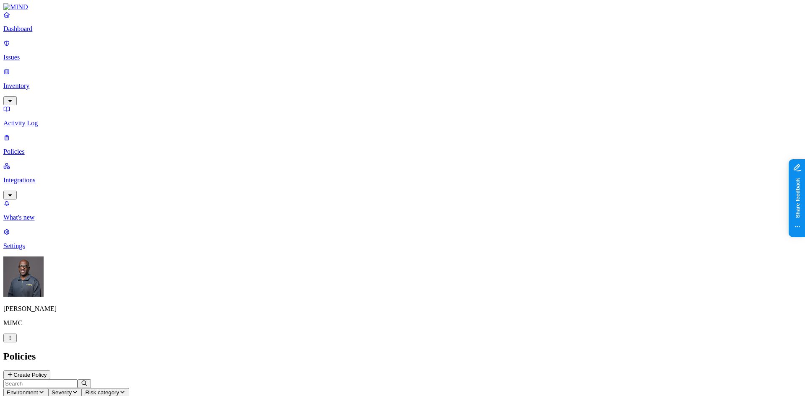
click at [32, 54] on p "Issues" at bounding box center [402, 58] width 798 height 8
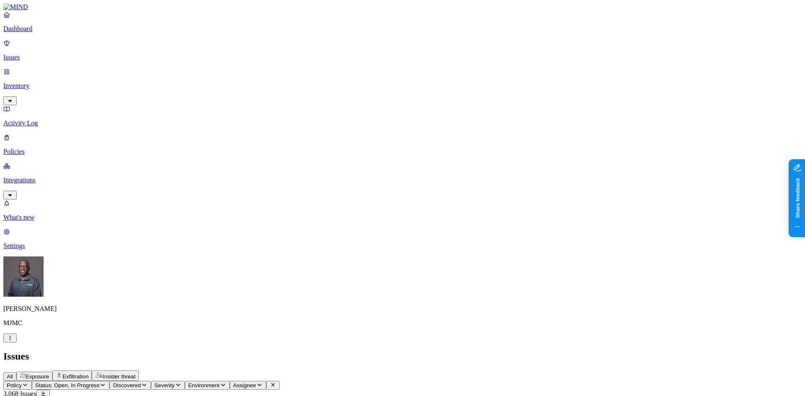
click at [49, 373] on span "Exposure" at bounding box center [37, 376] width 23 height 6
click at [36, 82] on p "Inventory" at bounding box center [402, 86] width 798 height 8
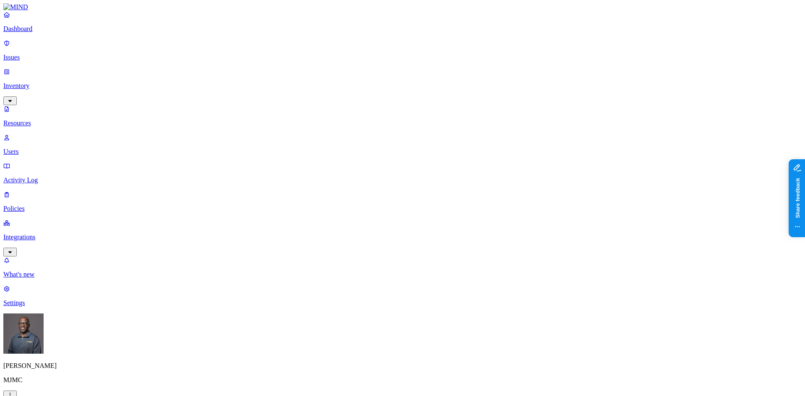
click at [251, 93] on button "button" at bounding box center [254, 94] width 7 height 3
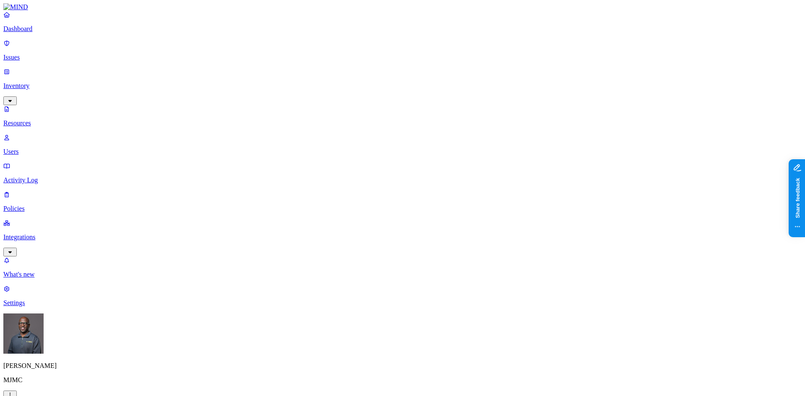
click at [251, 89] on button "button" at bounding box center [254, 93] width 7 height 9
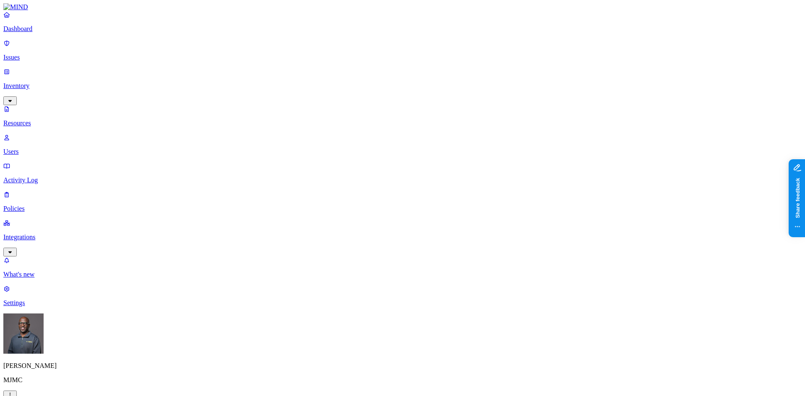
click at [42, 33] on p "Dashboard" at bounding box center [402, 29] width 798 height 8
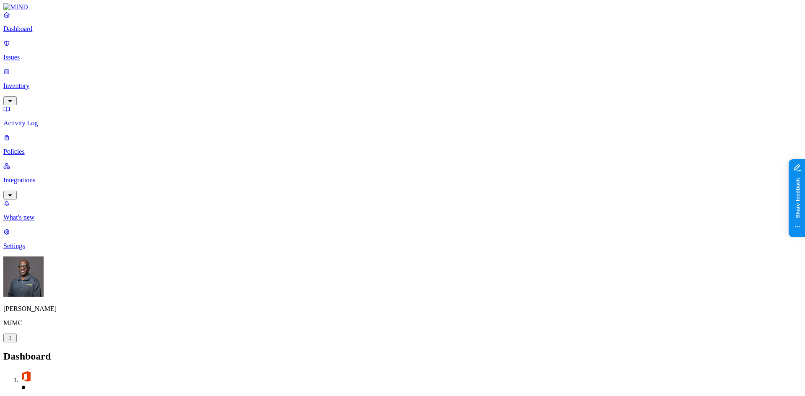
click at [489, 351] on div "Dashboard 9" at bounding box center [402, 381] width 798 height 61
click at [53, 54] on p "Issues" at bounding box center [402, 58] width 798 height 8
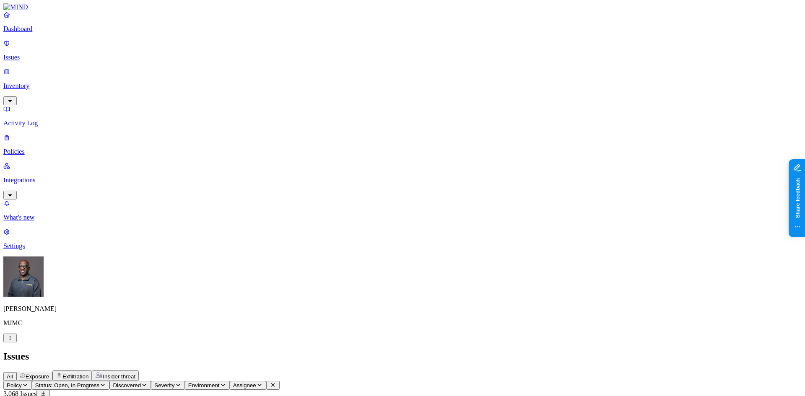
click at [34, 82] on p "Inventory" at bounding box center [402, 86] width 798 height 8
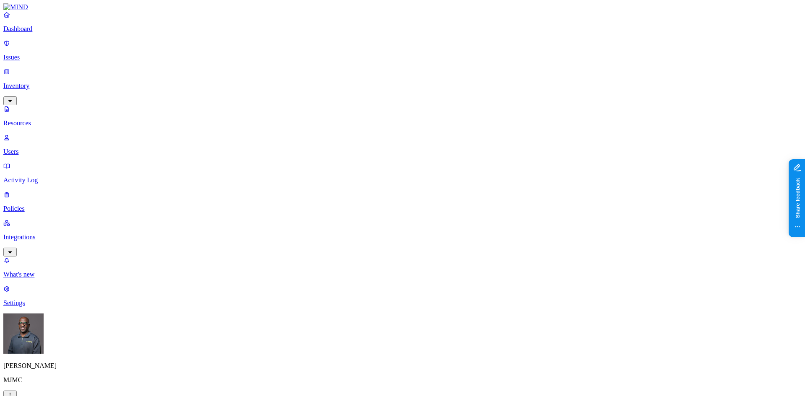
click at [35, 33] on p "Dashboard" at bounding box center [402, 29] width 798 height 8
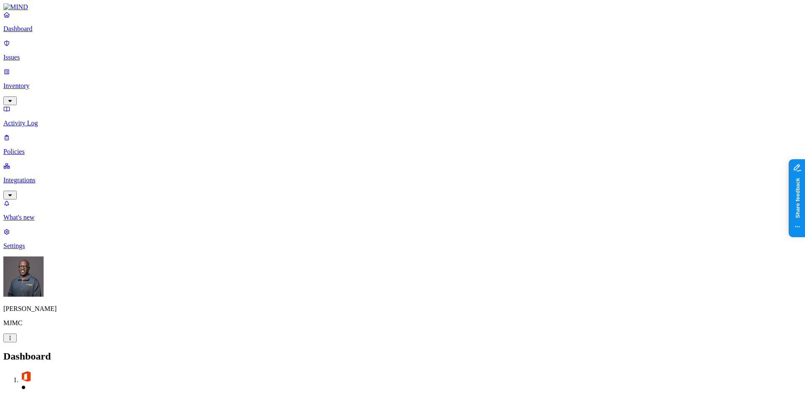
click at [29, 54] on p "Issues" at bounding box center [402, 58] width 798 height 8
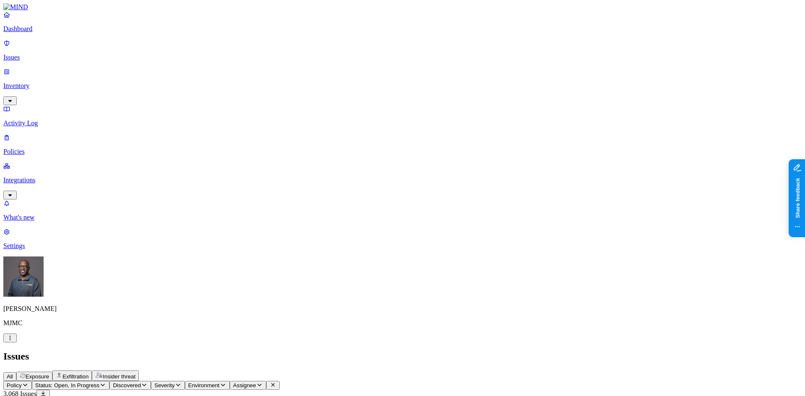
click at [49, 373] on span "Exposure" at bounding box center [37, 376] width 23 height 6
click at [42, 148] on p "Policies" at bounding box center [402, 152] width 798 height 8
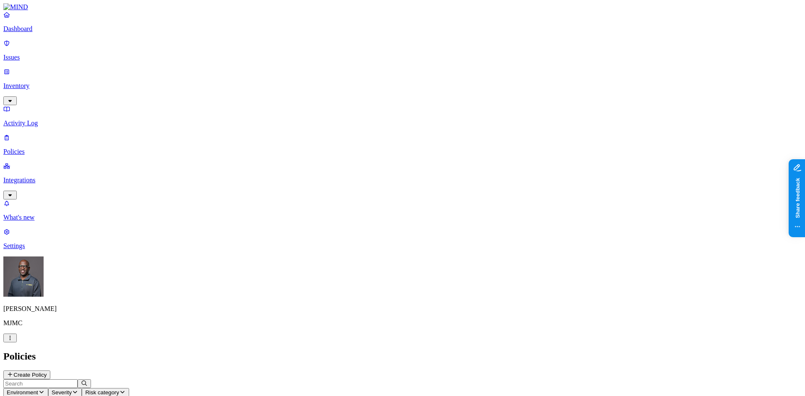
click at [36, 33] on p "Dashboard" at bounding box center [402, 29] width 798 height 8
click at [29, 54] on p "Issues" at bounding box center [402, 58] width 798 height 8
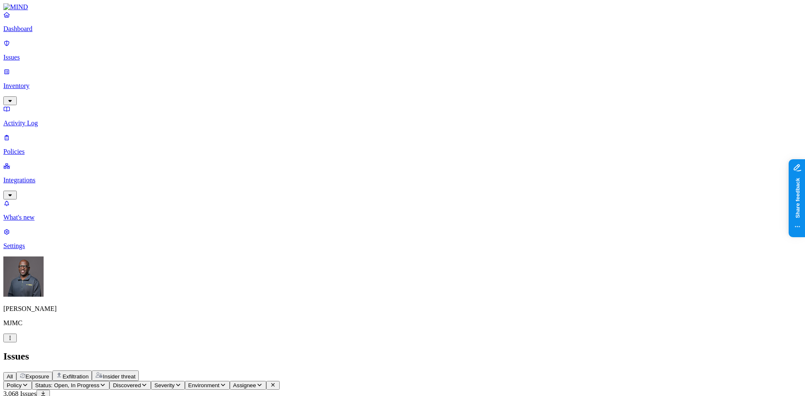
click at [49, 373] on span "Exposure" at bounding box center [37, 376] width 23 height 6
click at [88, 373] on span "Exfiltration" at bounding box center [75, 376] width 26 height 6
click at [135, 373] on span "Insider threat" at bounding box center [119, 376] width 33 height 6
click at [49, 373] on div "Exposure" at bounding box center [34, 376] width 29 height 7
click at [32, 54] on p "Issues" at bounding box center [402, 58] width 798 height 8
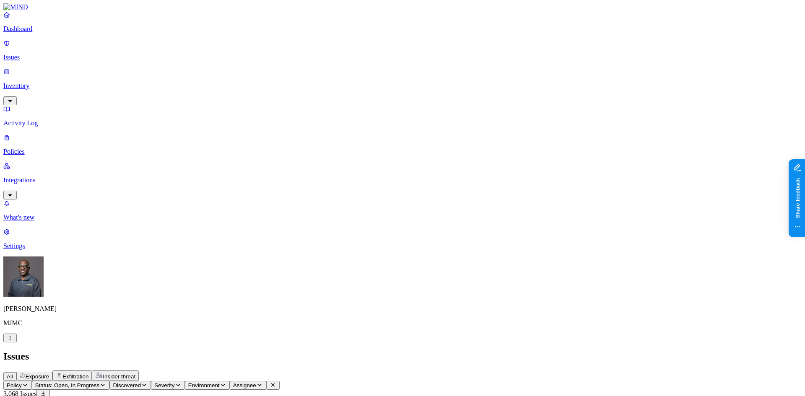
click at [29, 82] on p "Inventory" at bounding box center [402, 86] width 798 height 8
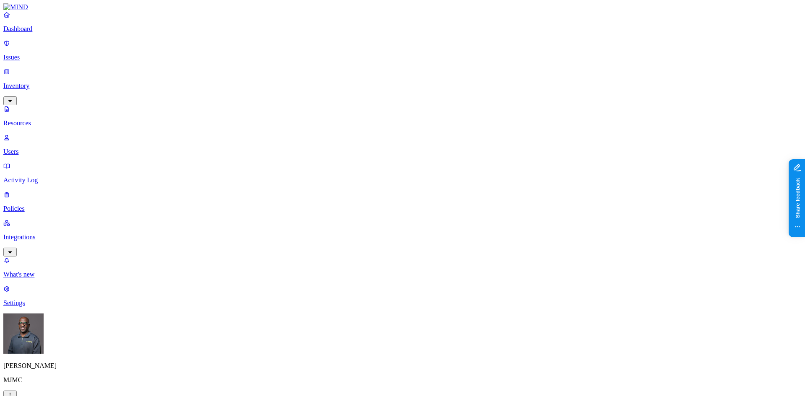
click at [379, 99] on button "button" at bounding box center [382, 100] width 7 height 3
click at [379, 95] on button "button" at bounding box center [382, 99] width 7 height 9
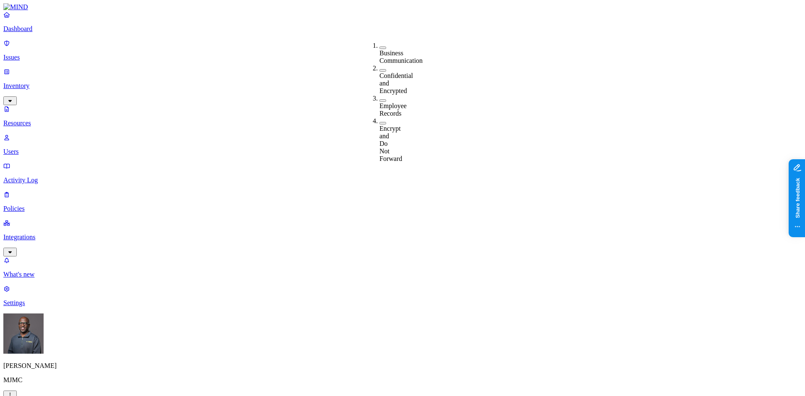
click at [379, 69] on button "button" at bounding box center [382, 70] width 7 height 3
click at [379, 65] on button "button" at bounding box center [382, 69] width 7 height 9
click at [379, 122] on button "button" at bounding box center [382, 123] width 7 height 3
click at [379, 117] on button "button" at bounding box center [382, 121] width 7 height 9
click at [379, 47] on button "button" at bounding box center [382, 48] width 7 height 3
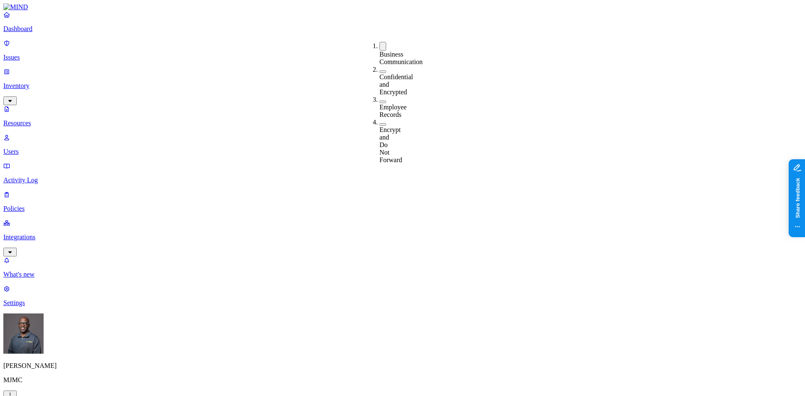
click at [379, 44] on button "button" at bounding box center [382, 46] width 7 height 9
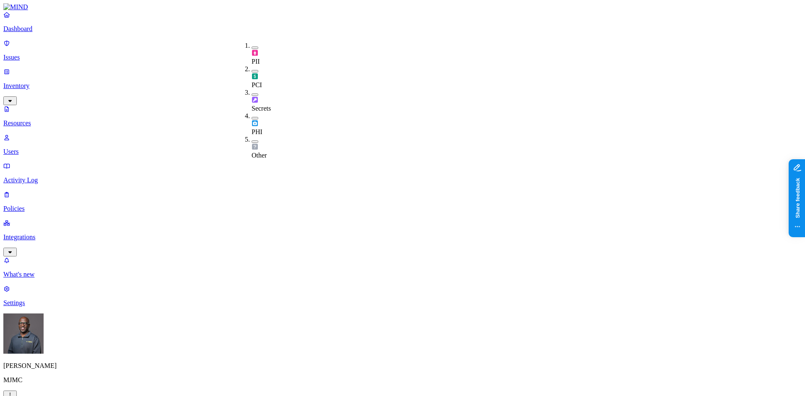
click at [251, 70] on button "button" at bounding box center [254, 71] width 7 height 3
click at [251, 65] on button "button" at bounding box center [254, 69] width 7 height 9
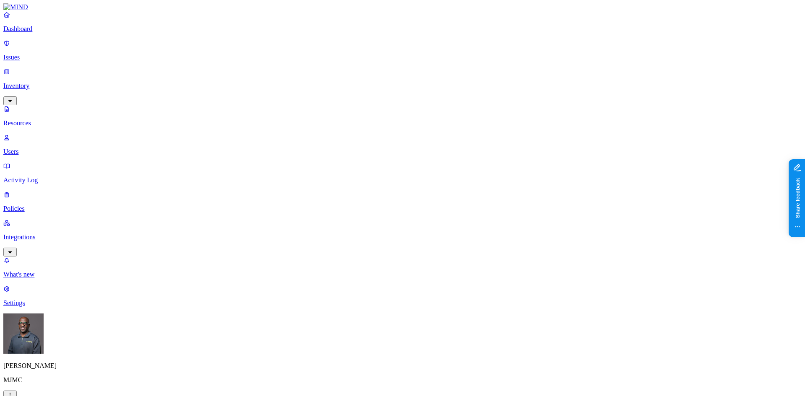
click at [412, 107] on button "button" at bounding box center [415, 108] width 7 height 3
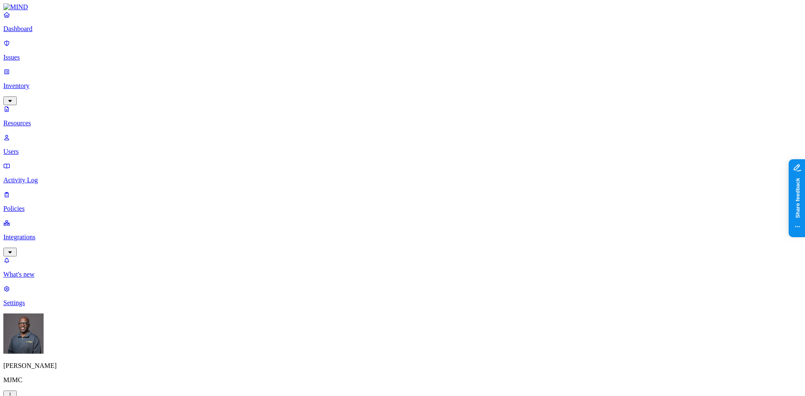
drag, startPoint x: 598, startPoint y: 28, endPoint x: 572, endPoint y: 4, distance: 35.6
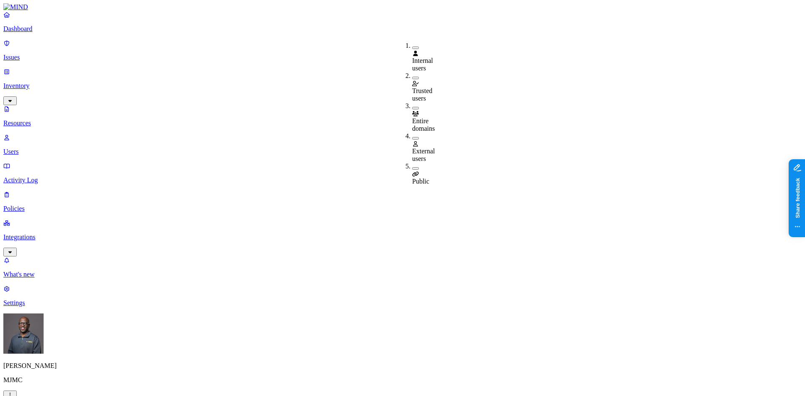
click at [412, 107] on button "button" at bounding box center [415, 108] width 7 height 3
click at [412, 102] on button "button" at bounding box center [415, 106] width 7 height 9
click at [412, 167] on button "button" at bounding box center [415, 168] width 7 height 3
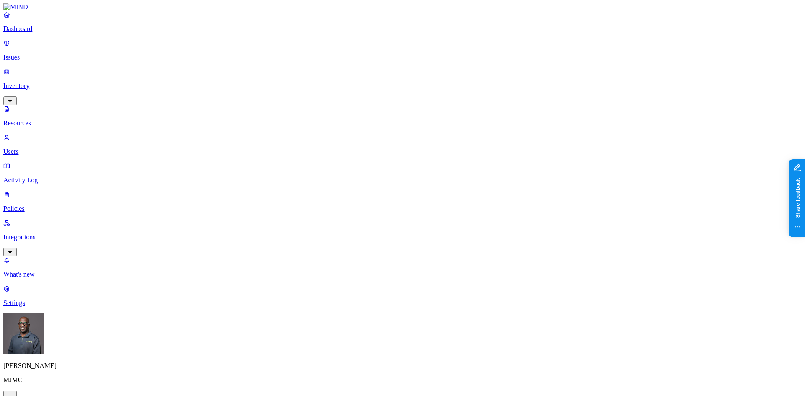
drag, startPoint x: 564, startPoint y: 10, endPoint x: 494, endPoint y: 187, distance: 190.2
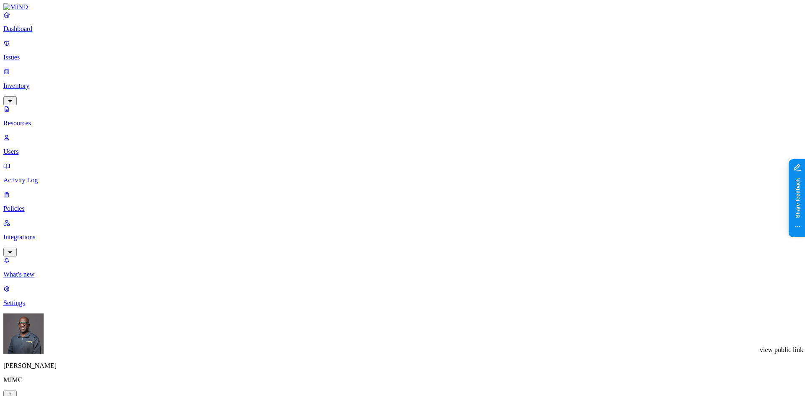
drag, startPoint x: 565, startPoint y: 10, endPoint x: 564, endPoint y: 1, distance: 8.5
click at [30, 205] on p "Policies" at bounding box center [402, 209] width 798 height 8
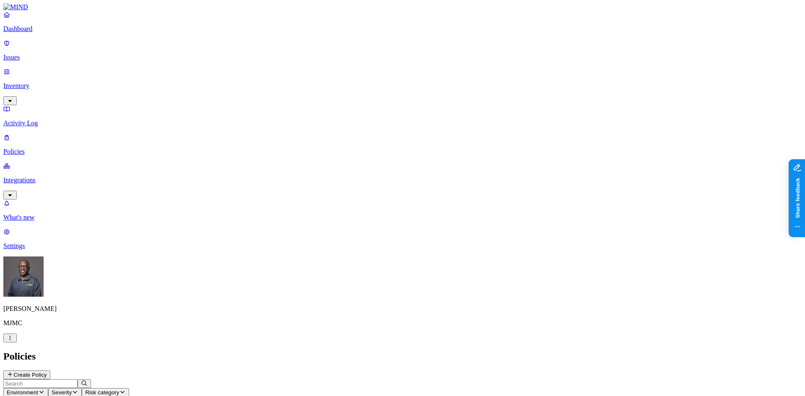
click at [34, 176] on p "Integrations" at bounding box center [402, 180] width 798 height 8
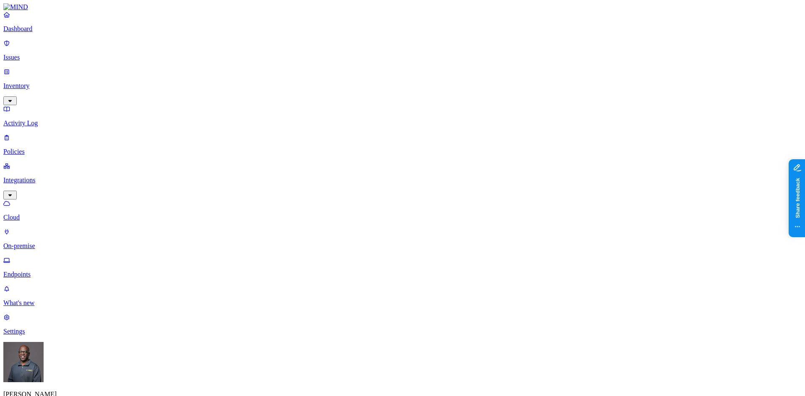
click at [34, 271] on p "Endpoints" at bounding box center [402, 275] width 798 height 8
click at [27, 32] on link "Dashboard" at bounding box center [402, 22] width 798 height 22
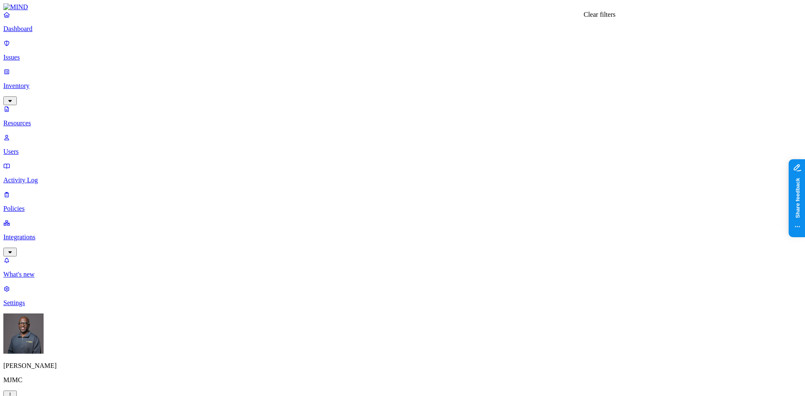
click at [34, 148] on p "Users" at bounding box center [402, 152] width 798 height 8
drag, startPoint x: 664, startPoint y: 184, endPoint x: 720, endPoint y: 172, distance: 57.5
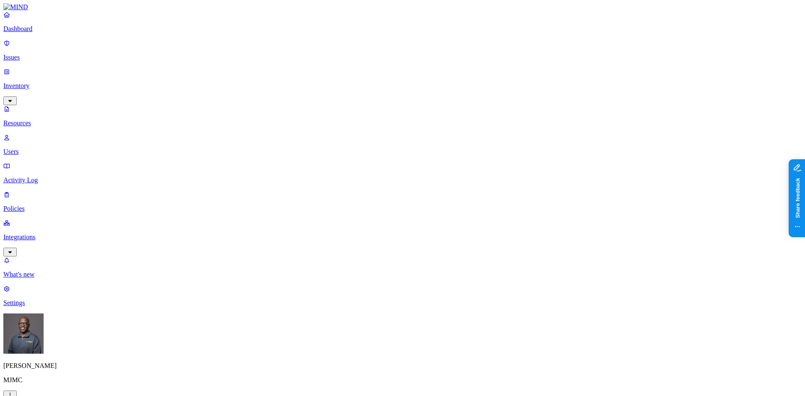
scroll to position [251, 0]
drag, startPoint x: 639, startPoint y: 143, endPoint x: 729, endPoint y: 131, distance: 90.6
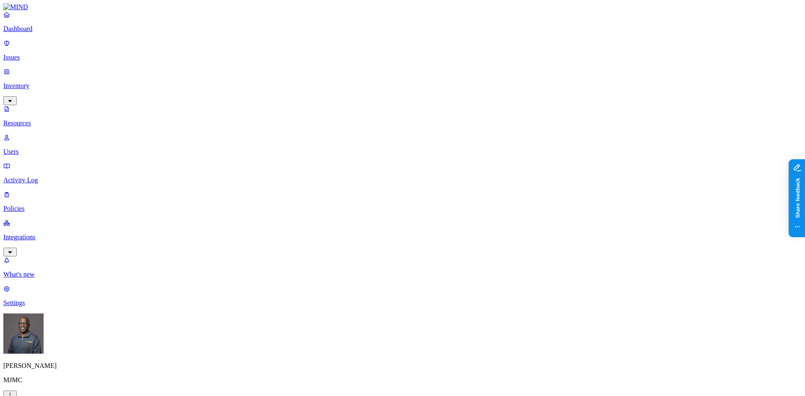
scroll to position [49, 0]
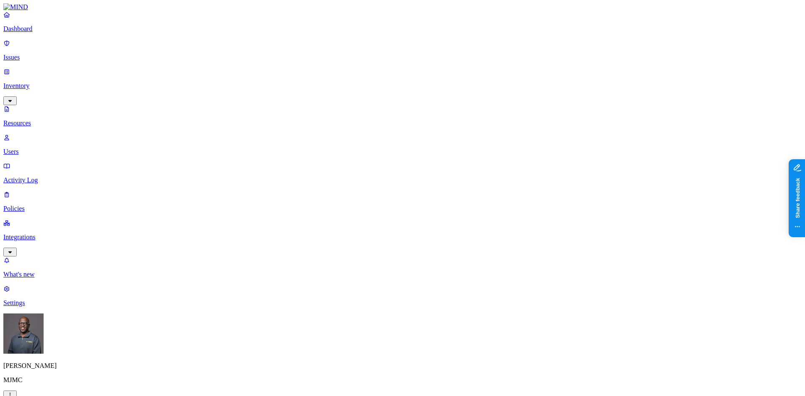
click at [37, 119] on p "Resources" at bounding box center [402, 123] width 798 height 8
click at [39, 148] on p "Users" at bounding box center [402, 152] width 798 height 8
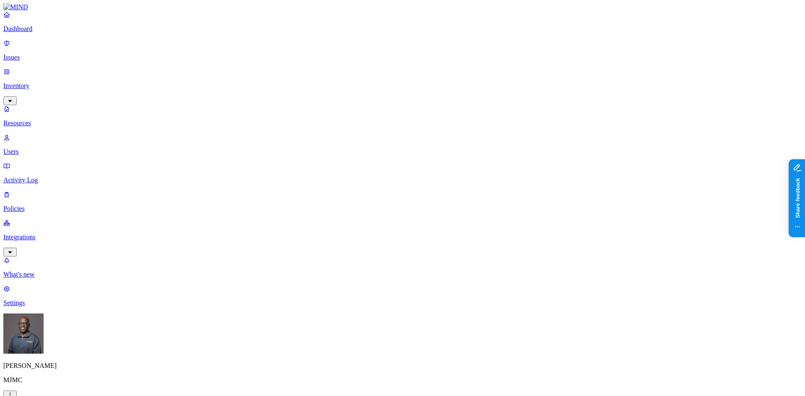
click at [36, 205] on p "Policies" at bounding box center [402, 209] width 798 height 8
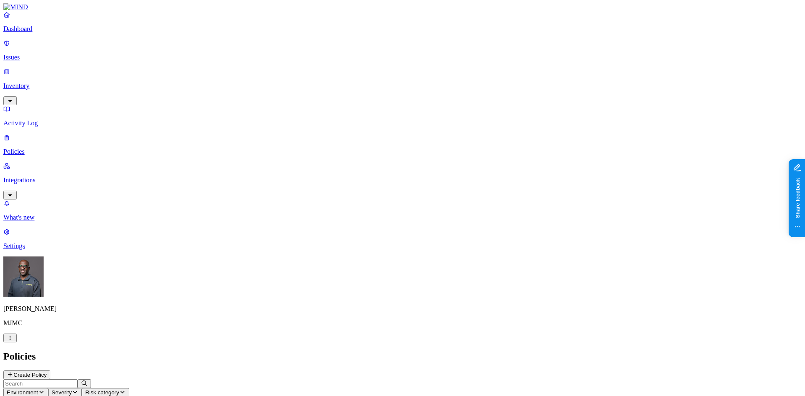
click at [35, 33] on p "Dashboard" at bounding box center [402, 29] width 798 height 8
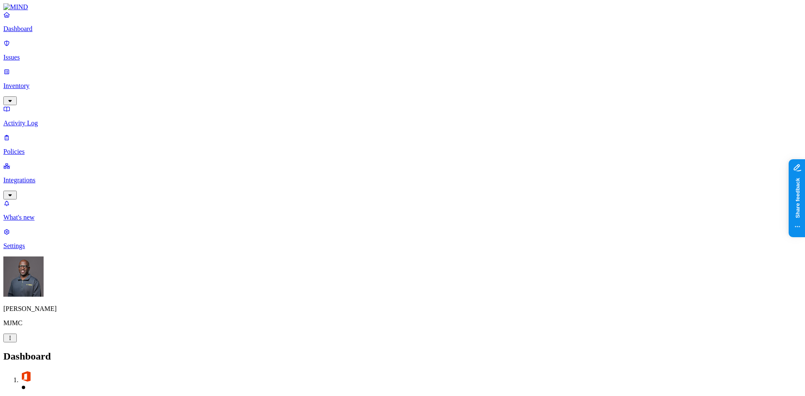
click at [49, 33] on p "Dashboard" at bounding box center [402, 29] width 798 height 8
click at [29, 33] on p "Dashboard" at bounding box center [402, 29] width 798 height 8
click at [49, 176] on p "Integrations" at bounding box center [402, 180] width 798 height 8
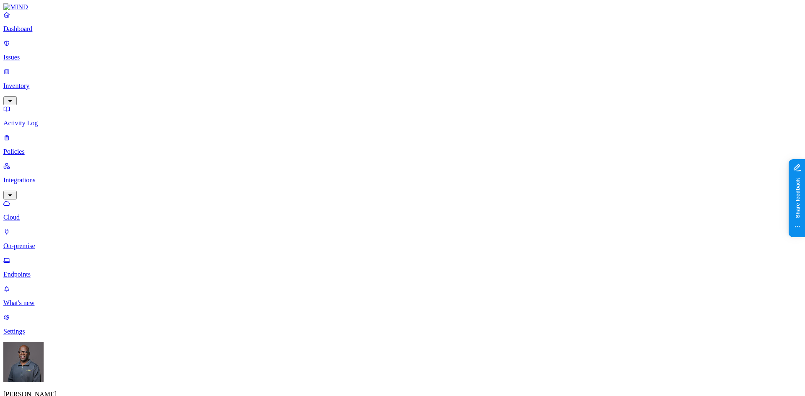
click at [42, 271] on p "Endpoints" at bounding box center [402, 275] width 798 height 8
click at [43, 242] on p "On-premise" at bounding box center [402, 246] width 798 height 8
click at [44, 271] on p "Endpoints" at bounding box center [402, 275] width 798 height 8
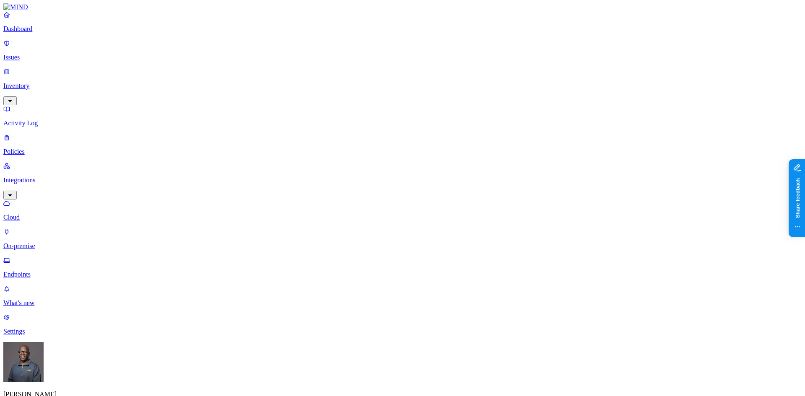
click at [39, 119] on p "Activity Log" at bounding box center [402, 123] width 798 height 8
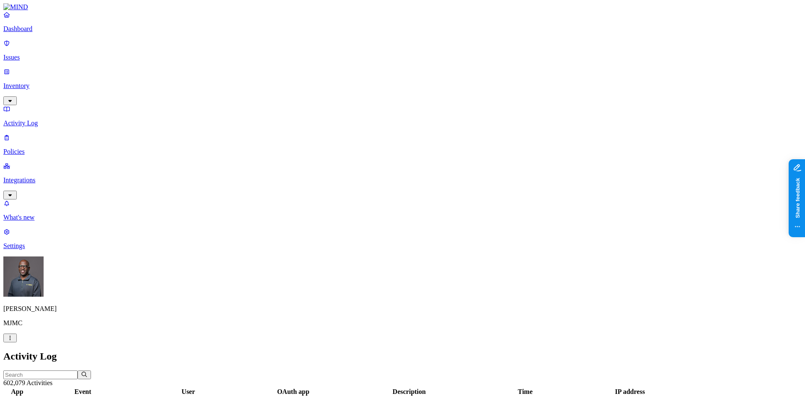
drag, startPoint x: 458, startPoint y: 45, endPoint x: 439, endPoint y: 46, distance: 18.5
click at [325, 396] on div at bounding box center [274, 396] width 101 height 0
drag, startPoint x: 434, startPoint y: 44, endPoint x: 420, endPoint y: 44, distance: 13.8
click at [308, 396] on div at bounding box center [265, 396] width 84 height 0
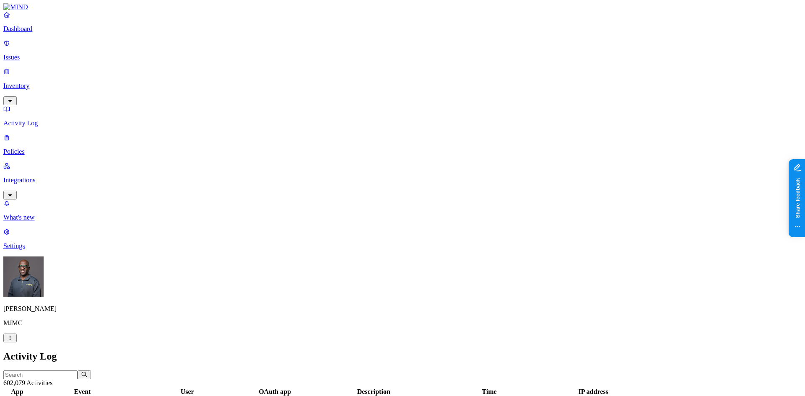
click at [45, 82] on p "Inventory" at bounding box center [402, 86] width 798 height 8
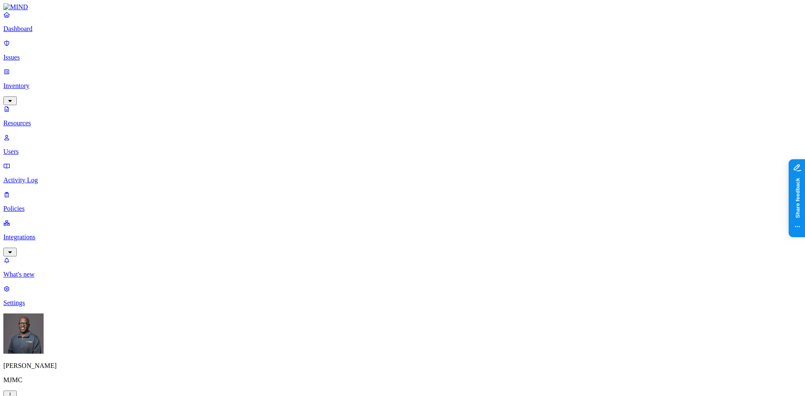
click at [32, 176] on p "Activity Log" at bounding box center [402, 180] width 798 height 8
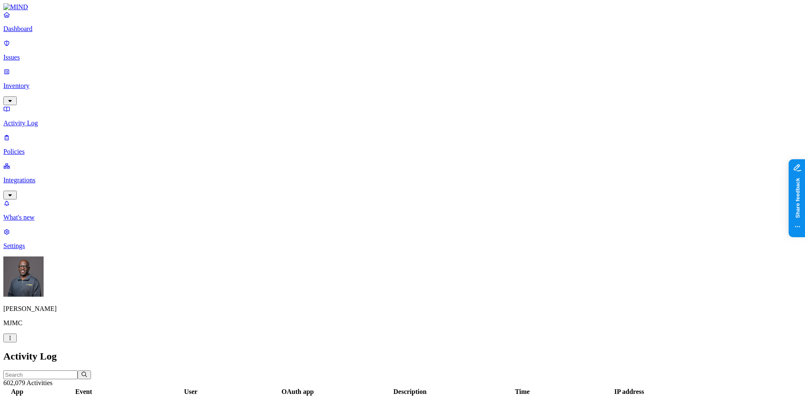
click at [51, 54] on p "Issues" at bounding box center [402, 58] width 798 height 8
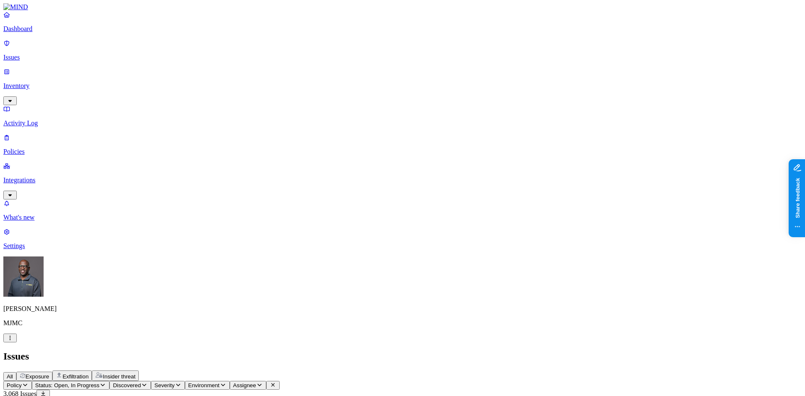
click at [88, 373] on span "Exfiltration" at bounding box center [75, 376] width 26 height 6
click at [30, 148] on p "Policies" at bounding box center [402, 152] width 798 height 8
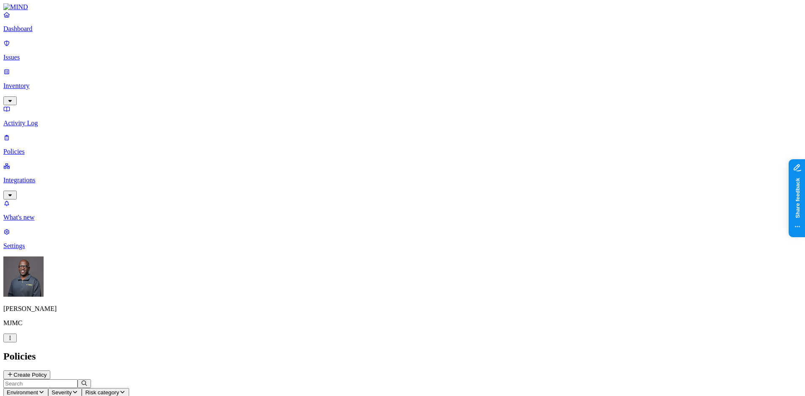
click at [33, 148] on p "Policies" at bounding box center [402, 152] width 798 height 8
click at [45, 389] on icon "button" at bounding box center [41, 391] width 7 height 5
click at [202, 80] on span "Endpoint" at bounding box center [199, 83] width 25 height 7
click at [208, 351] on header "Policies Create Policy" at bounding box center [402, 365] width 798 height 29
click at [70, 389] on icon "button" at bounding box center [66, 391] width 7 height 5
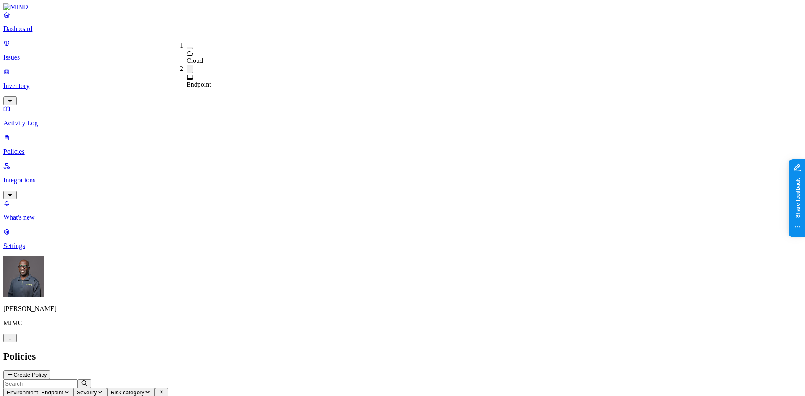
drag, startPoint x: 235, startPoint y: 230, endPoint x: 270, endPoint y: 205, distance: 42.9
click at [70, 389] on icon "button" at bounding box center [66, 391] width 7 height 5
drag, startPoint x: 178, startPoint y: 44, endPoint x: 181, endPoint y: 58, distance: 14.6
click at [187, 47] on button "button" at bounding box center [190, 48] width 7 height 3
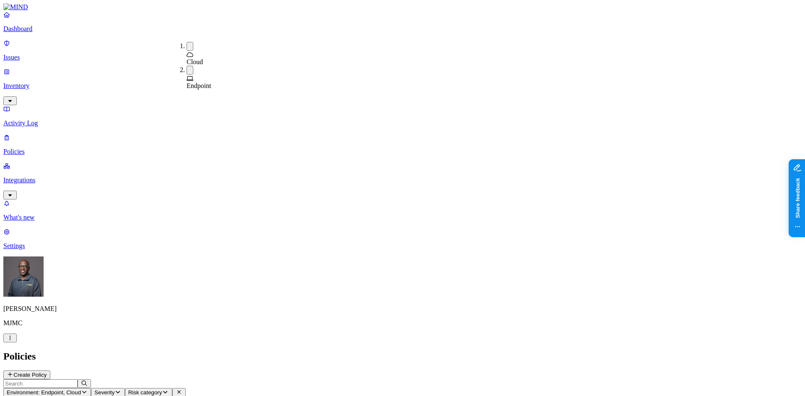
click at [187, 66] on button "button" at bounding box center [190, 70] width 7 height 9
click at [302, 351] on header "Policies Create Policy" at bounding box center [402, 365] width 798 height 29
click at [50, 371] on button "Create Policy" at bounding box center [26, 375] width 47 height 9
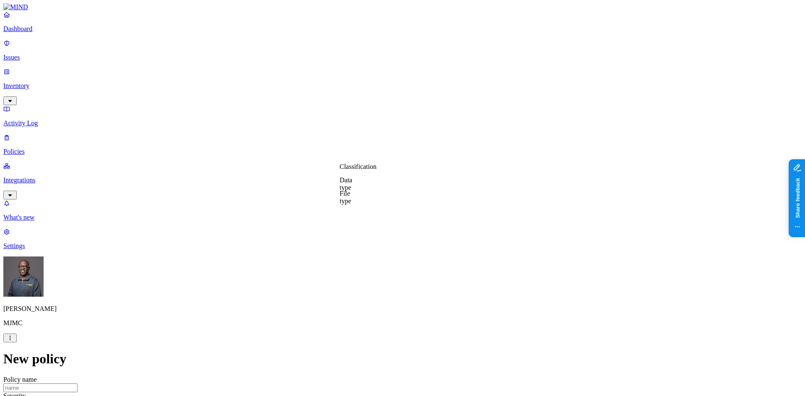
click at [370, 170] on label "Classification" at bounding box center [358, 166] width 37 height 7
click at [352, 183] on label "Data type" at bounding box center [346, 183] width 13 height 15
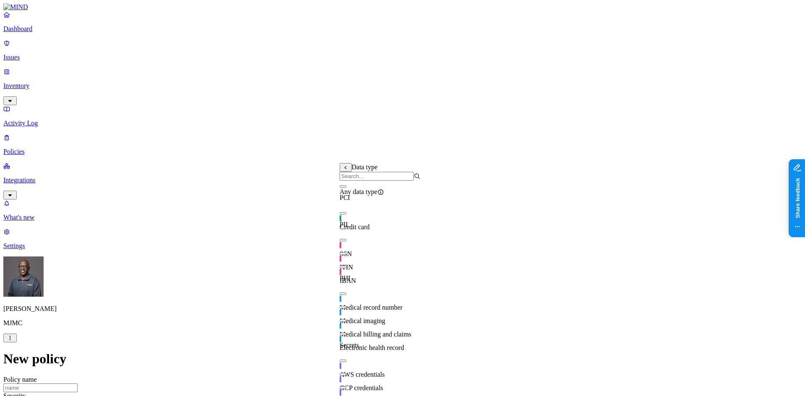
scroll to position [0, 0]
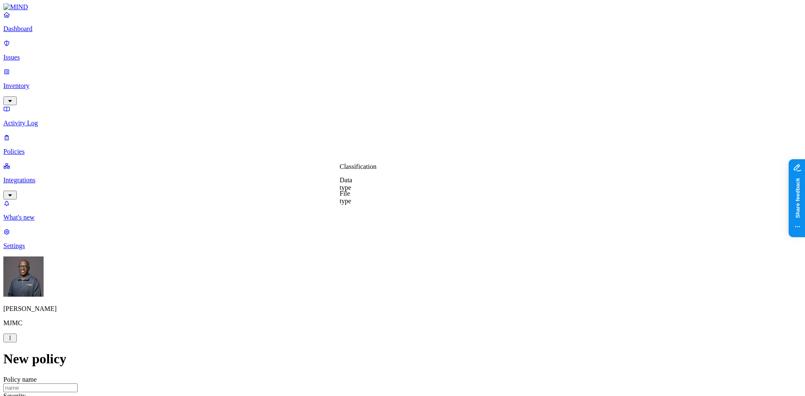
click at [351, 200] on label "File type" at bounding box center [346, 197] width 12 height 15
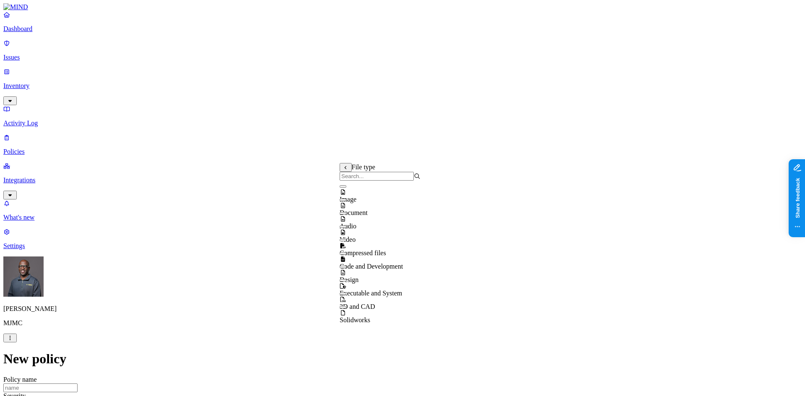
click at [347, 208] on div "Document" at bounding box center [380, 205] width 81 height 23
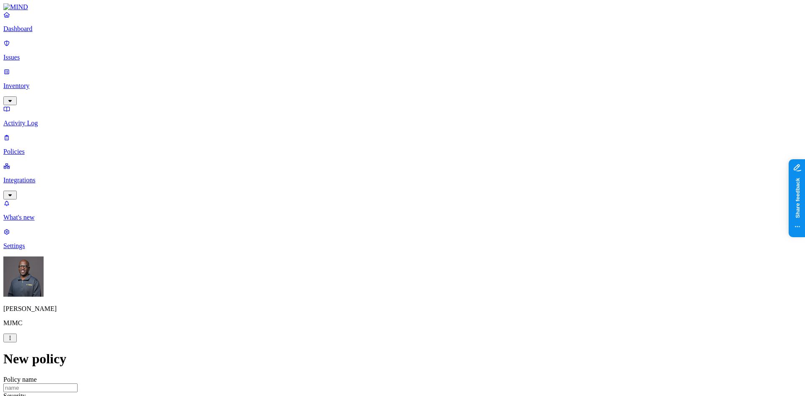
click at [376, 218] on label "Web Domain" at bounding box center [366, 219] width 22 height 15
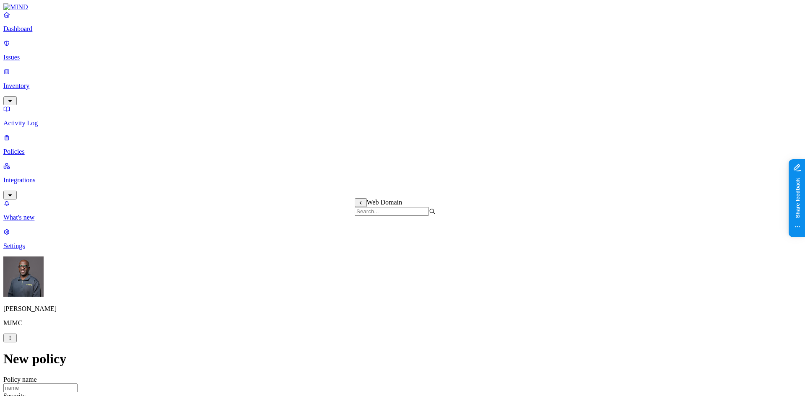
scroll to position [330, 0]
click at [376, 256] on label "Web Domain" at bounding box center [366, 254] width 22 height 15
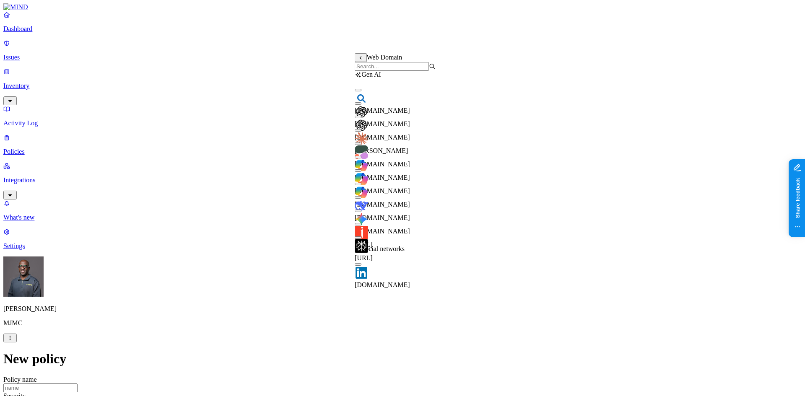
click at [361, 158] on button "button" at bounding box center [358, 157] width 7 height 3
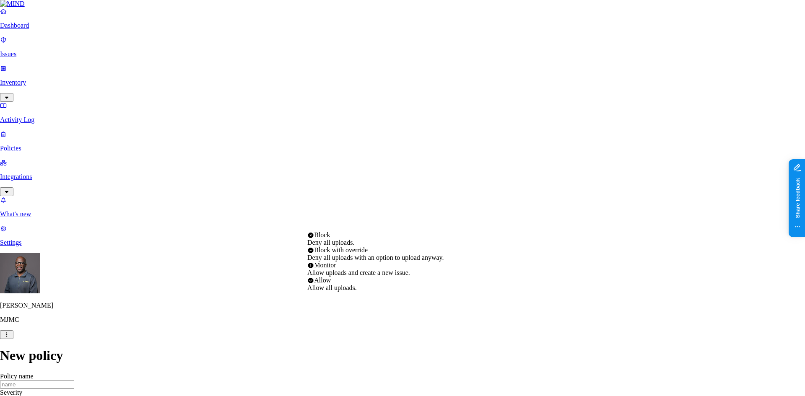
select select "2"
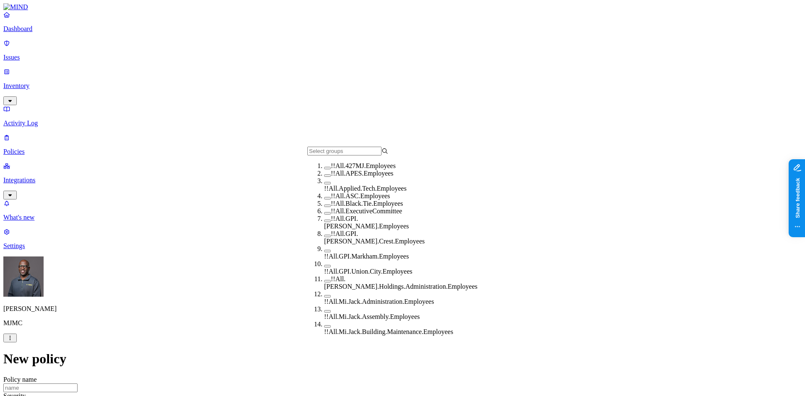
click at [324, 184] on button "button" at bounding box center [327, 183] width 7 height 3
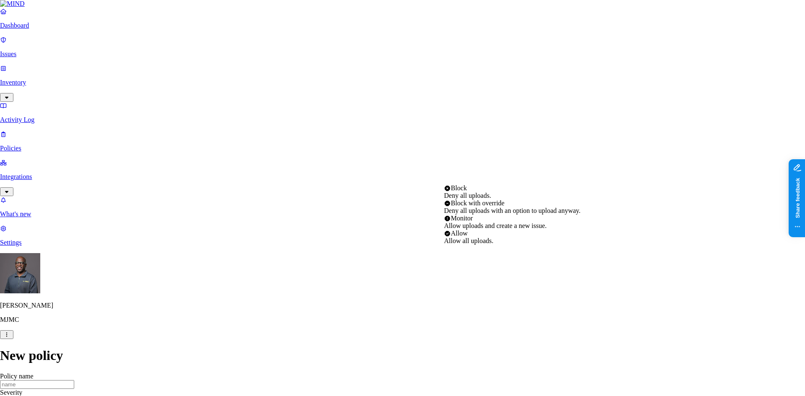
select select "3"
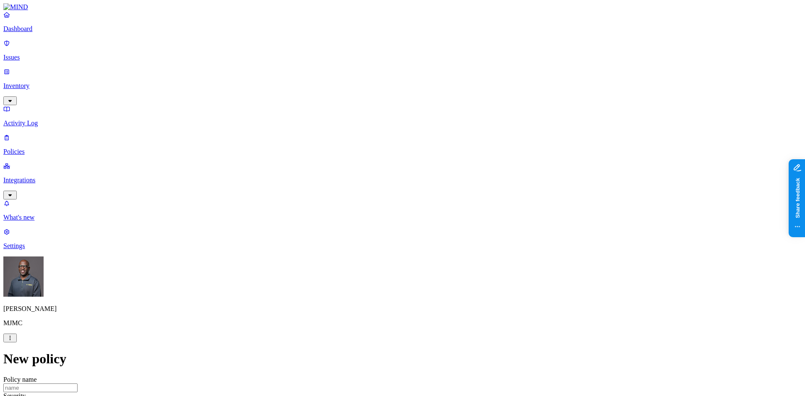
click at [32, 54] on p "Issues" at bounding box center [402, 58] width 798 height 8
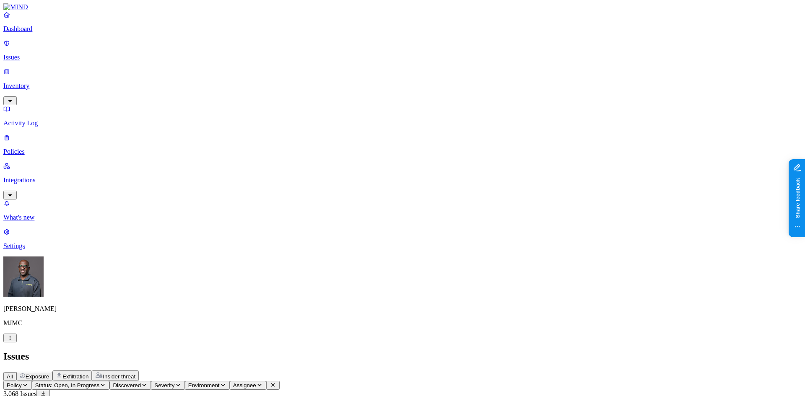
click at [88, 373] on span "Exfiltration" at bounding box center [75, 376] width 26 height 6
click at [49, 373] on span "Exposure" at bounding box center [37, 376] width 23 height 6
click at [32, 148] on p "Policies" at bounding box center [402, 152] width 798 height 8
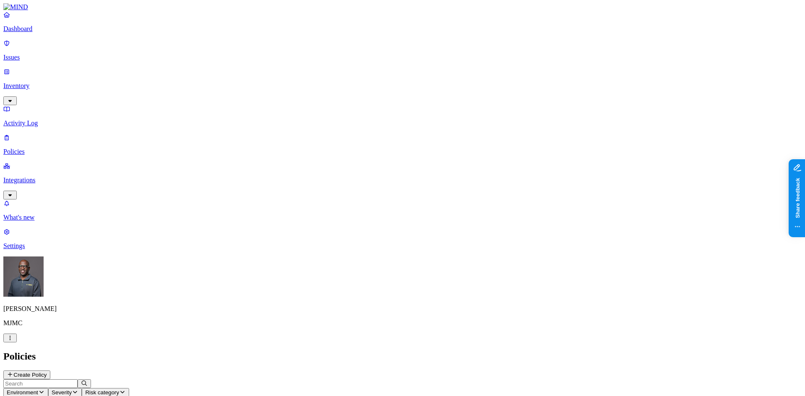
click at [39, 33] on p "Dashboard" at bounding box center [402, 29] width 798 height 8
click at [34, 148] on p "Policies" at bounding box center [402, 152] width 798 height 8
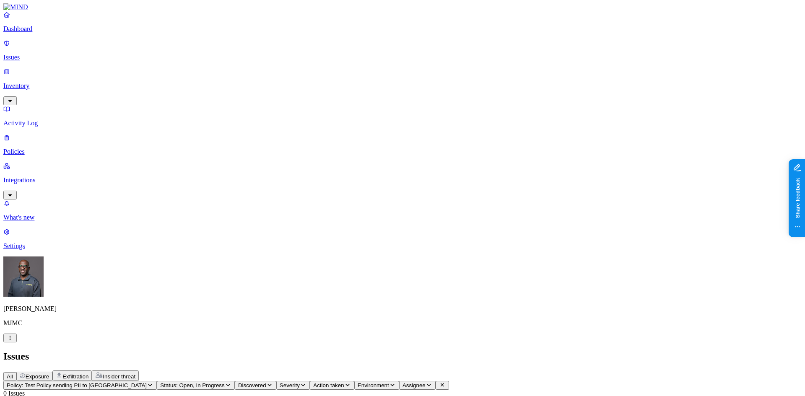
click at [41, 148] on p "Policies" at bounding box center [402, 152] width 798 height 8
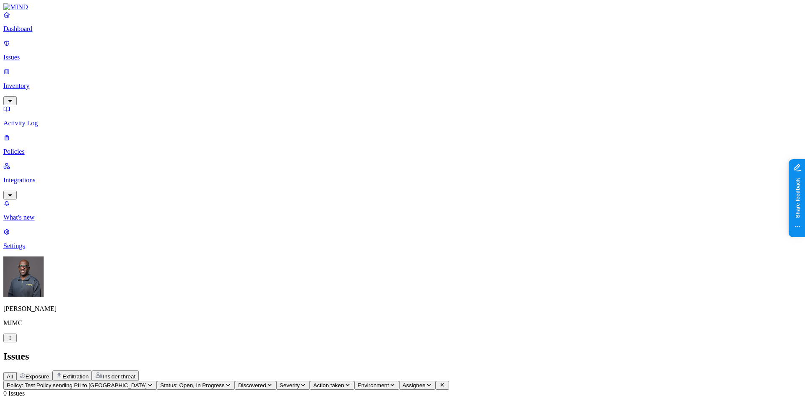
drag, startPoint x: 32, startPoint y: 66, endPoint x: 34, endPoint y: 60, distance: 6.6
click at [33, 82] on p "Inventory" at bounding box center [402, 86] width 798 height 8
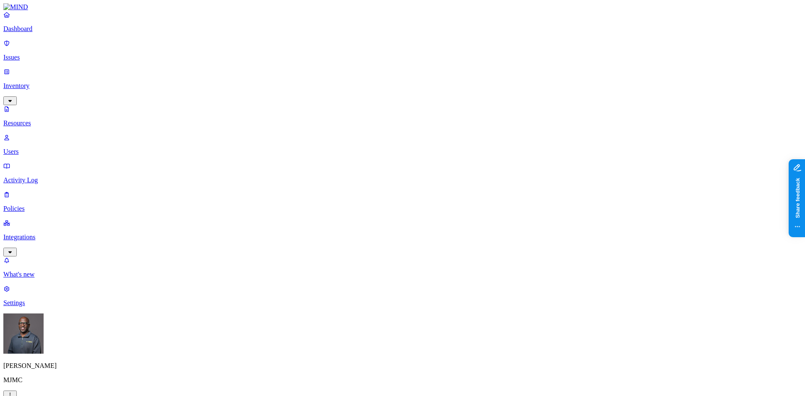
click at [33, 54] on p "Issues" at bounding box center [402, 58] width 798 height 8
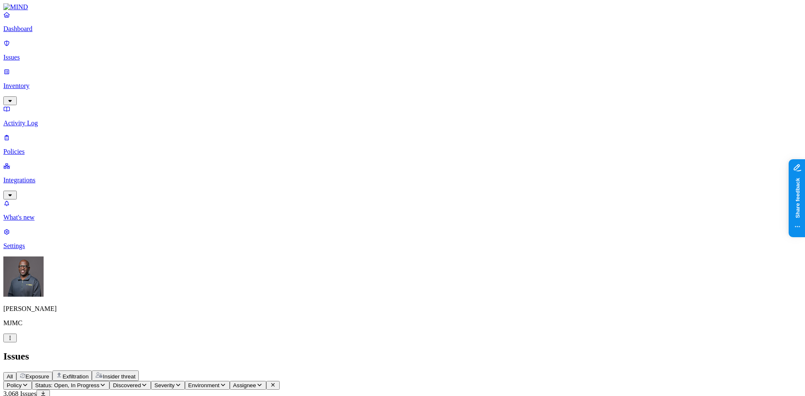
click at [352, 351] on div "Issues" at bounding box center [402, 356] width 798 height 11
click at [36, 148] on p "Policies" at bounding box center [402, 152] width 798 height 8
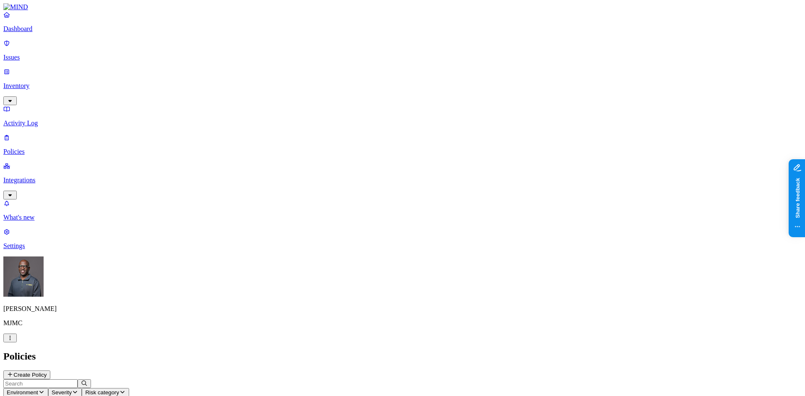
click at [484, 351] on h2 "Policies" at bounding box center [402, 356] width 798 height 11
click at [432, 351] on h2 "Policies" at bounding box center [402, 356] width 798 height 11
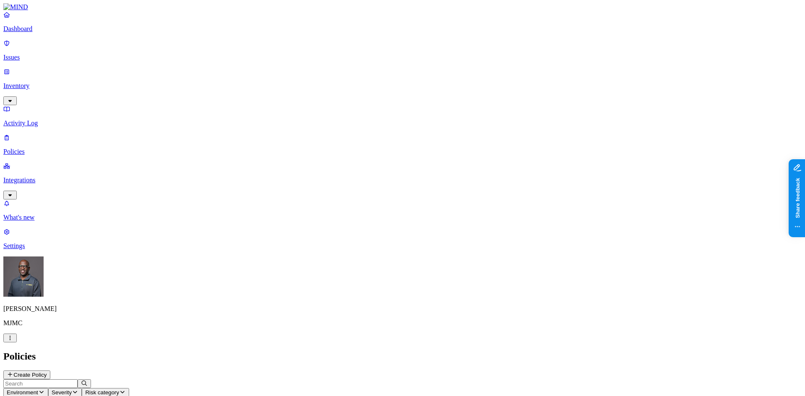
click at [34, 54] on p "Issues" at bounding box center [402, 58] width 798 height 8
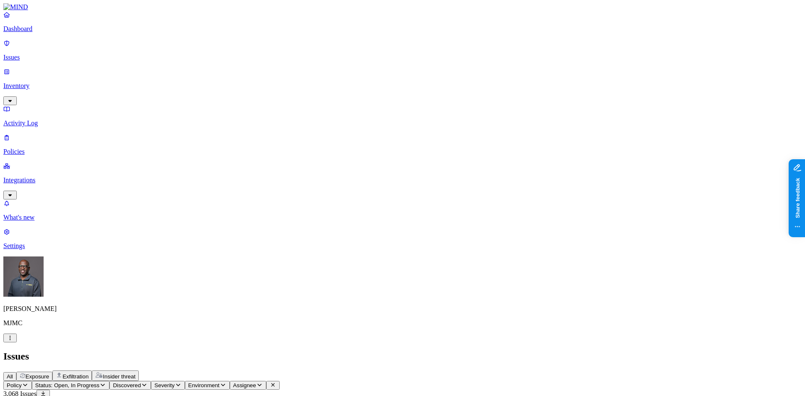
click at [555, 381] on header "Policy Status: Open, In Progress Discovered Severity Environment Assignee 3,068…" at bounding box center [402, 390] width 798 height 18
drag, startPoint x: 145, startPoint y: 30, endPoint x: 176, endPoint y: 31, distance: 31.1
click at [49, 373] on span "Exposure" at bounding box center [37, 376] width 23 height 6
click at [88, 373] on span "Exfiltration" at bounding box center [75, 376] width 26 height 6
click at [290, 371] on div "All Exposure Exfiltration Insider threat" at bounding box center [402, 376] width 798 height 10
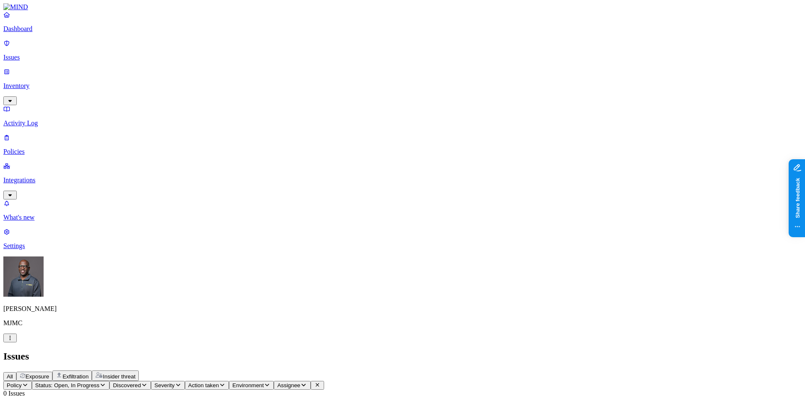
click at [31, 82] on p "Inventory" at bounding box center [402, 86] width 798 height 8
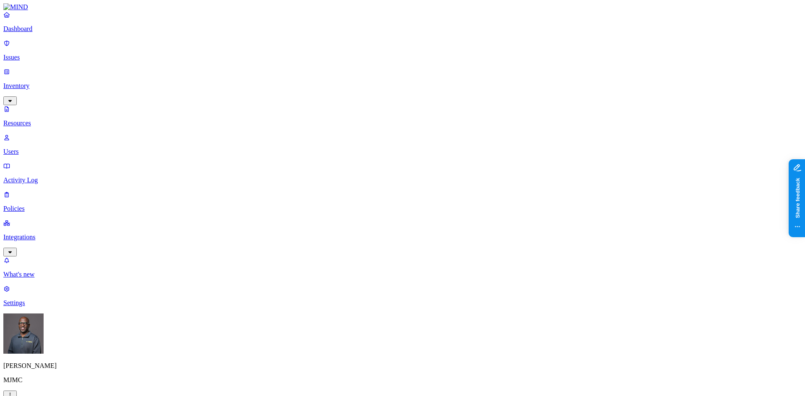
click at [35, 176] on p "Activity Log" at bounding box center [402, 180] width 798 height 8
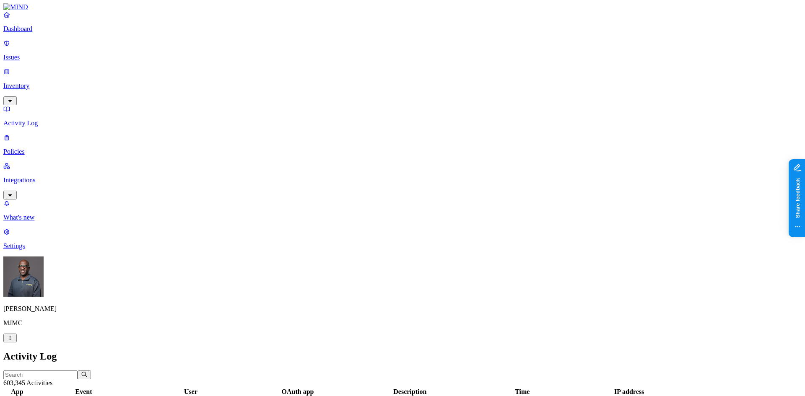
click at [53, 148] on p "Policies" at bounding box center [402, 152] width 798 height 8
click at [471, 351] on h2 "Policies" at bounding box center [402, 356] width 798 height 11
click at [50, 371] on button "Create Policy" at bounding box center [26, 375] width 47 height 9
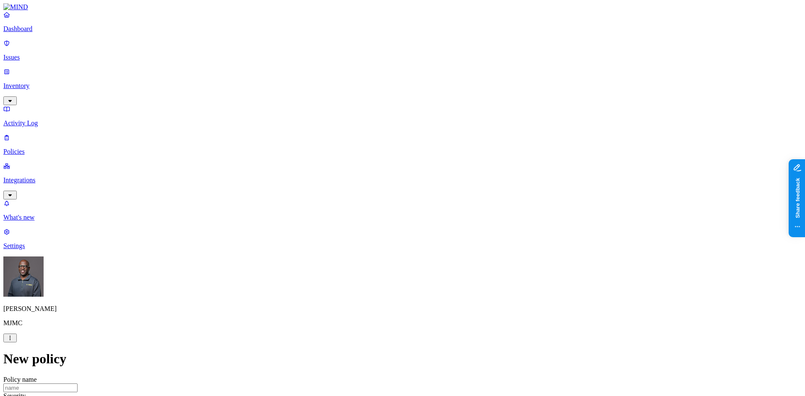
click at [78, 384] on input "Policy name" at bounding box center [40, 388] width 74 height 9
type input "Test Policy"
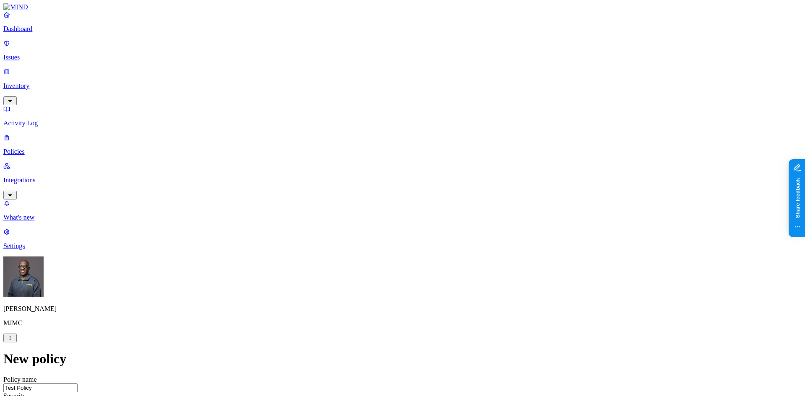
click at [352, 226] on label "Data type" at bounding box center [346, 225] width 13 height 15
click at [352, 227] on label "Data type" at bounding box center [346, 225] width 13 height 15
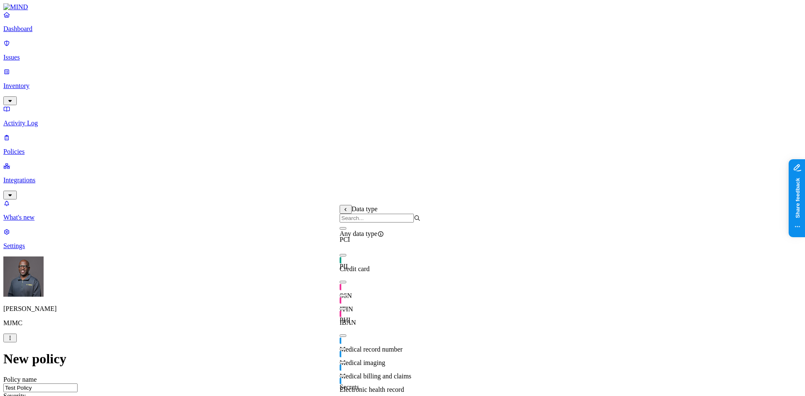
scroll to position [0, 0]
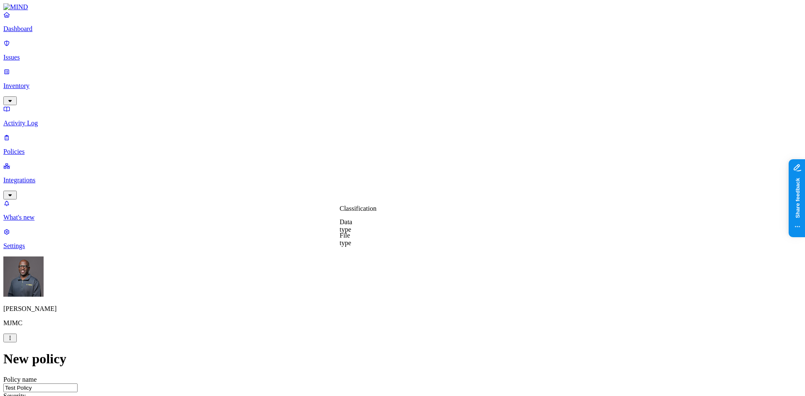
drag, startPoint x: 534, startPoint y: 194, endPoint x: 231, endPoint y: 30, distance: 345.1
drag, startPoint x: 206, startPoint y: 108, endPoint x: 217, endPoint y: 41, distance: 68.4
click at [32, 33] on p "Dashboard" at bounding box center [402, 29] width 798 height 8
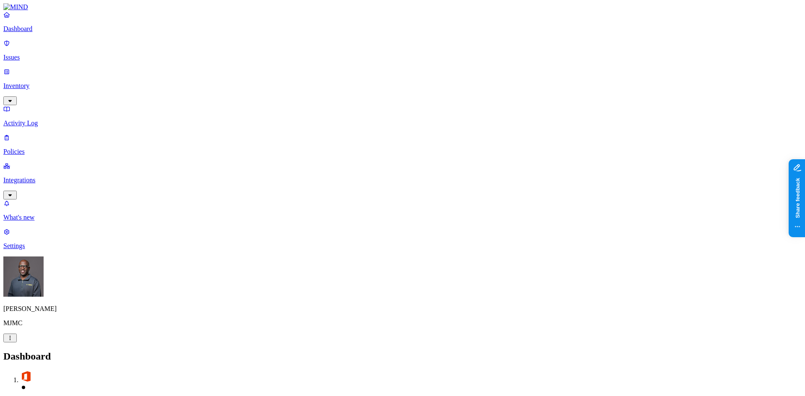
click at [36, 119] on p "Activity Log" at bounding box center [402, 123] width 798 height 8
click at [33, 54] on p "Issues" at bounding box center [402, 58] width 798 height 8
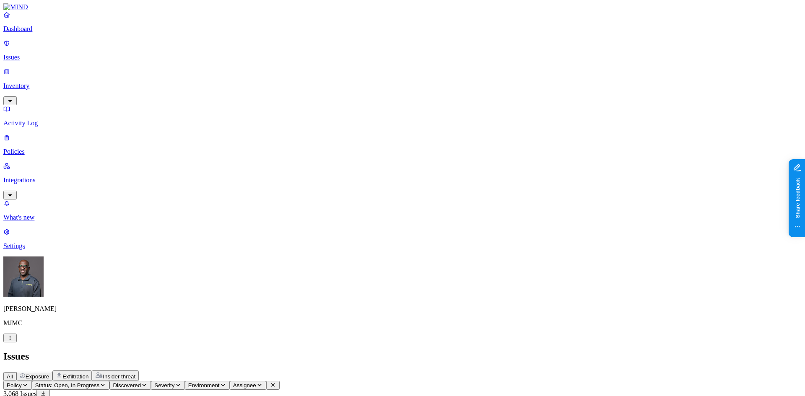
click at [39, 119] on p "Activity Log" at bounding box center [402, 123] width 798 height 8
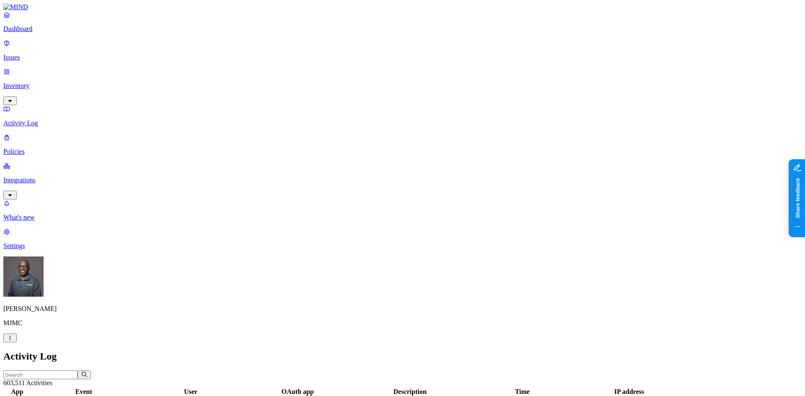
click at [32, 148] on p "Policies" at bounding box center [402, 152] width 798 height 8
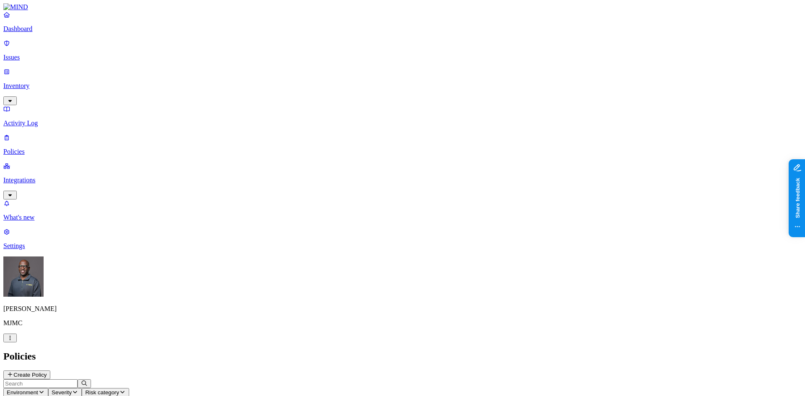
click at [371, 351] on div "Policies Create Policy" at bounding box center [402, 365] width 798 height 29
click at [709, 351] on h2 "Policies" at bounding box center [402, 356] width 798 height 11
click at [420, 351] on h2 "Policies" at bounding box center [402, 356] width 798 height 11
click at [490, 351] on h2 "Policies" at bounding box center [402, 356] width 798 height 11
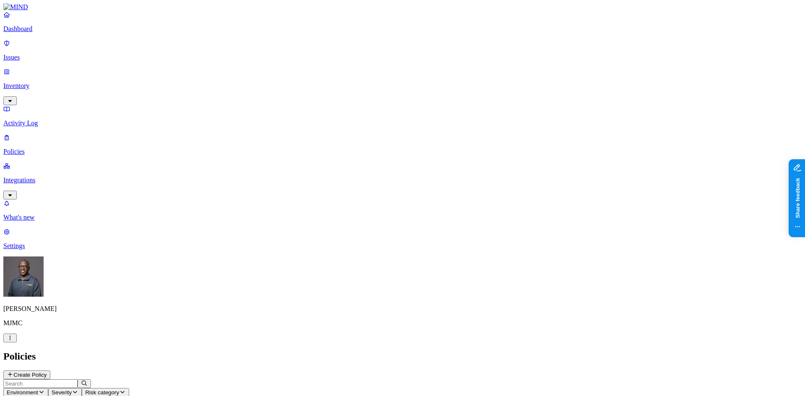
click at [50, 371] on button "Create Policy" at bounding box center [26, 375] width 47 height 9
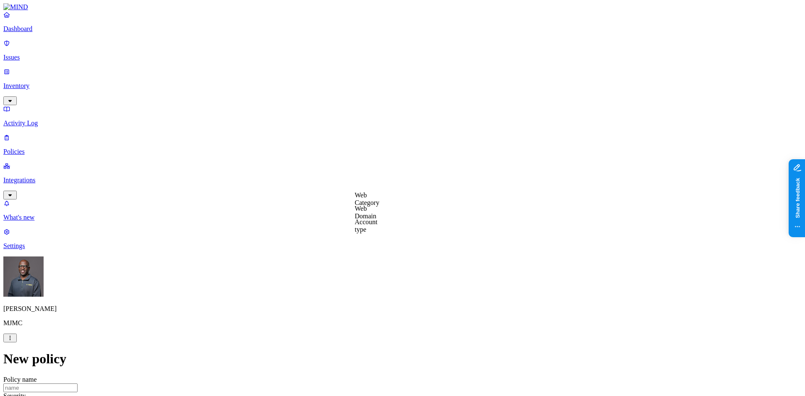
click at [379, 199] on label "Web Category" at bounding box center [367, 199] width 25 height 15
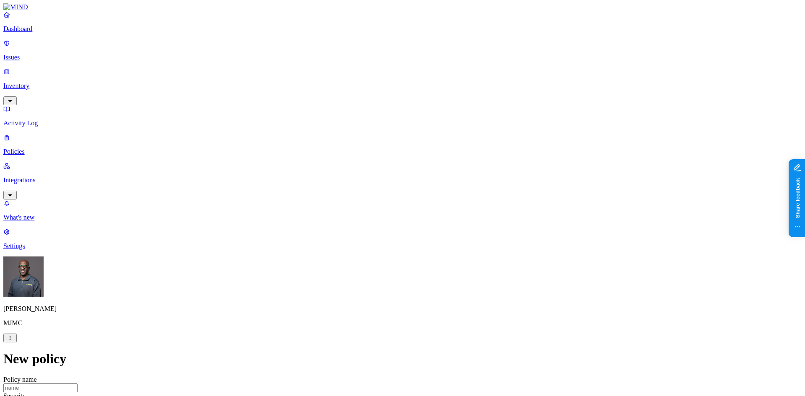
click at [376, 214] on label "Web Domain" at bounding box center [366, 212] width 22 height 15
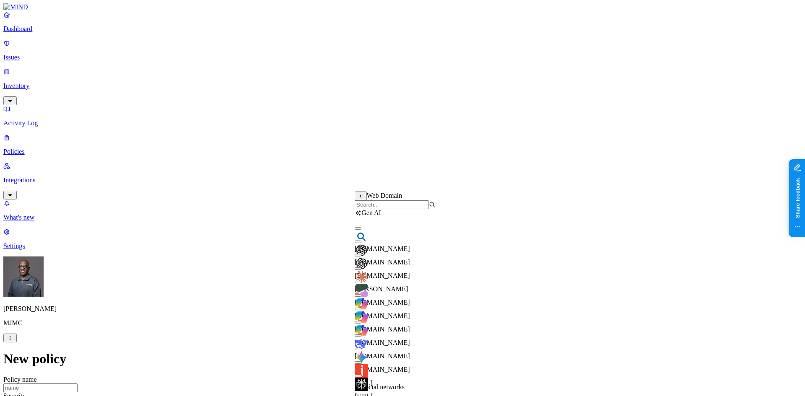
scroll to position [34, 0]
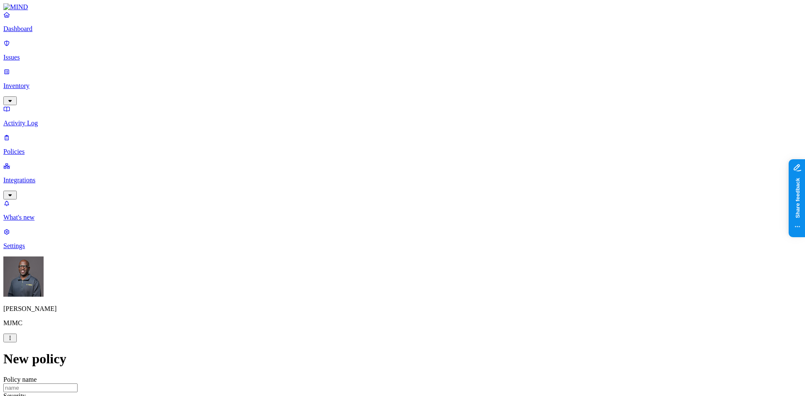
click at [376, 201] on label "Web Category" at bounding box center [367, 199] width 25 height 15
click at [361, 216] on button "button" at bounding box center [358, 215] width 7 height 3
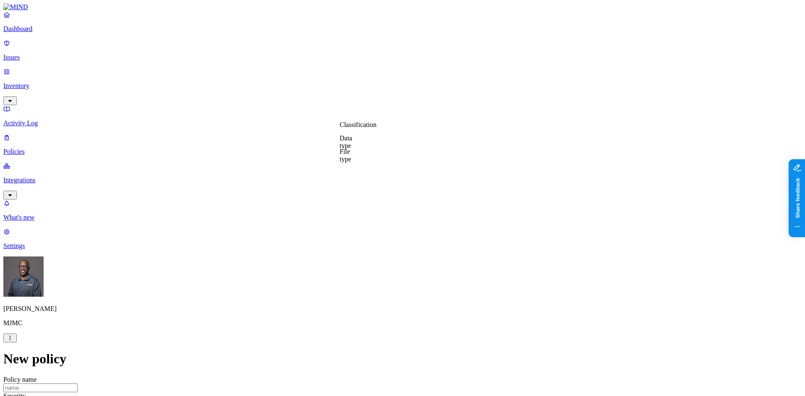
click at [34, 54] on p "Issues" at bounding box center [402, 58] width 798 height 8
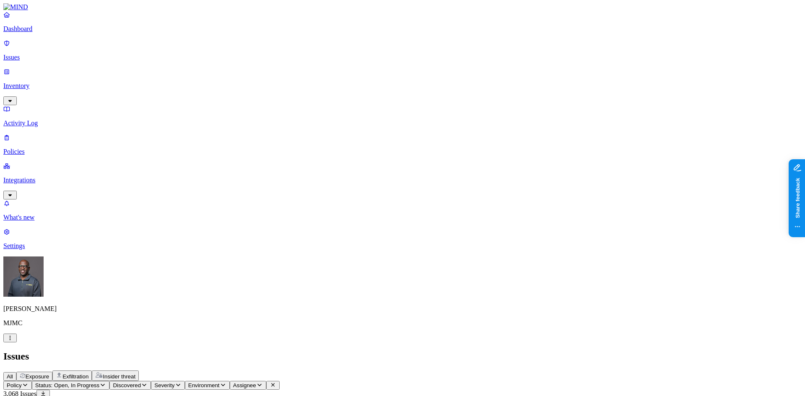
click at [88, 373] on span "Exfiltration" at bounding box center [75, 376] width 26 height 6
click at [42, 82] on p "Inventory" at bounding box center [402, 86] width 798 height 8
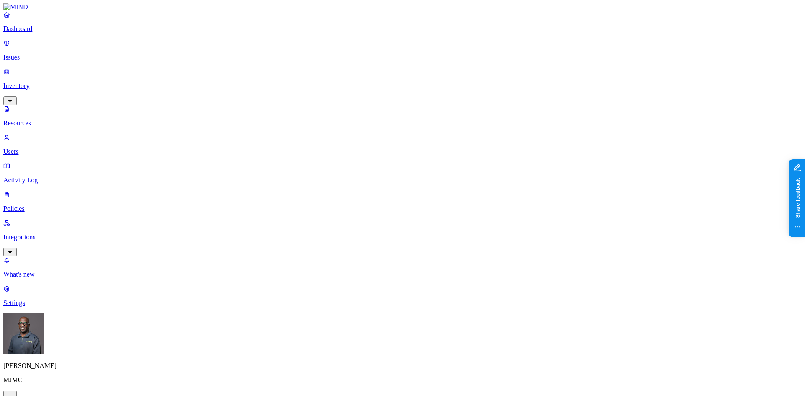
click at [36, 176] on p "Activity Log" at bounding box center [402, 180] width 798 height 8
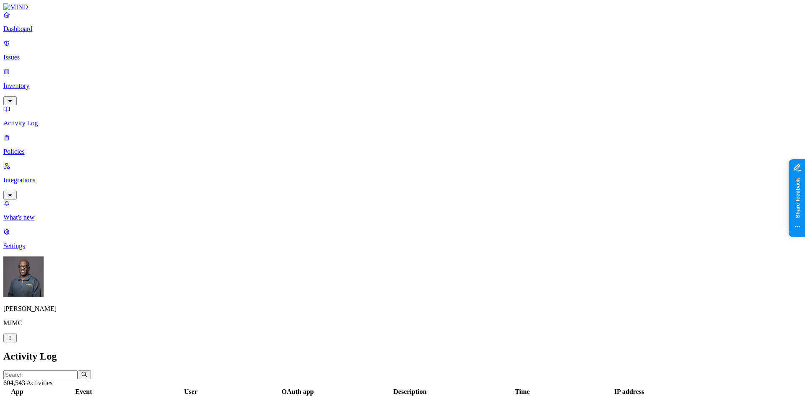
click at [30, 148] on p "Policies" at bounding box center [402, 152] width 798 height 8
click at [50, 371] on button "Create Policy" at bounding box center [26, 375] width 47 height 9
click at [352, 268] on label "Data type" at bounding box center [346, 267] width 13 height 15
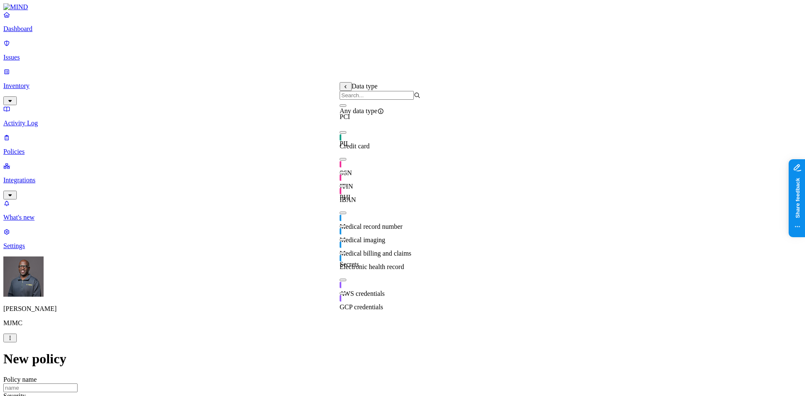
click at [346, 107] on button "button" at bounding box center [343, 105] width 7 height 3
click at [346, 109] on button "button" at bounding box center [343, 104] width 7 height 9
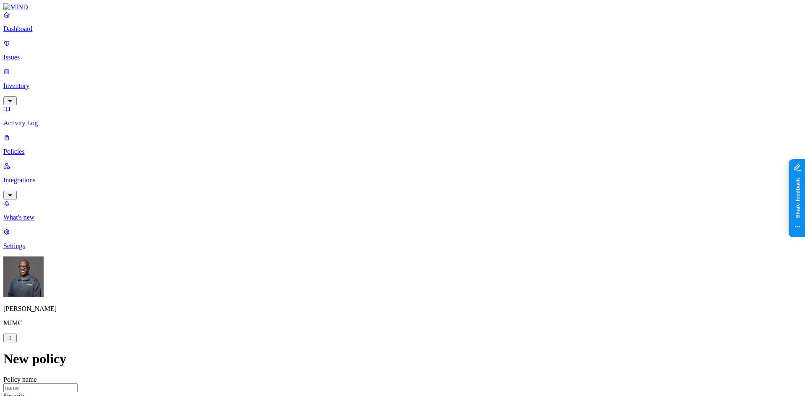
drag, startPoint x: 173, startPoint y: 192, endPoint x: 95, endPoint y: 106, distance: 116.6
click at [36, 82] on p "Inventory" at bounding box center [402, 86] width 798 height 8
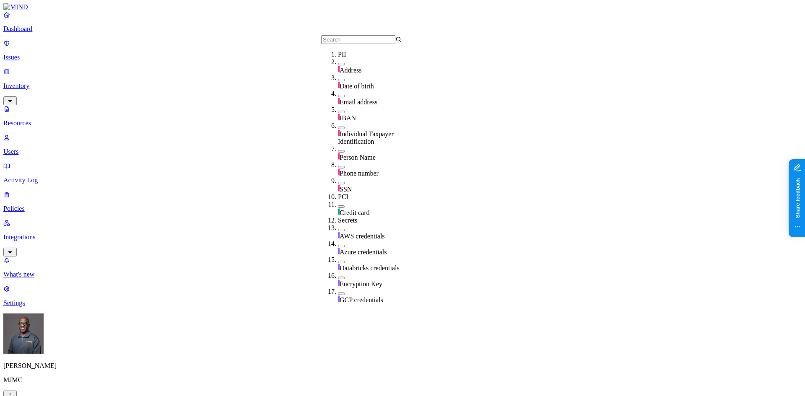
scroll to position [41, 0]
click at [338, 182] on button "button" at bounding box center [341, 183] width 7 height 3
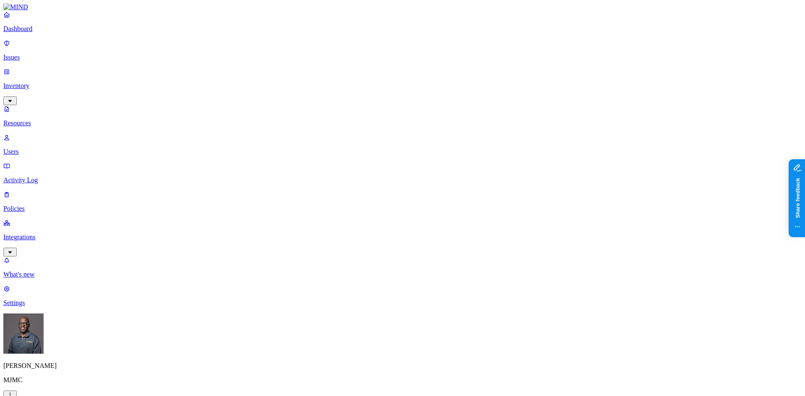
click at [42, 33] on p "Dashboard" at bounding box center [402, 29] width 798 height 8
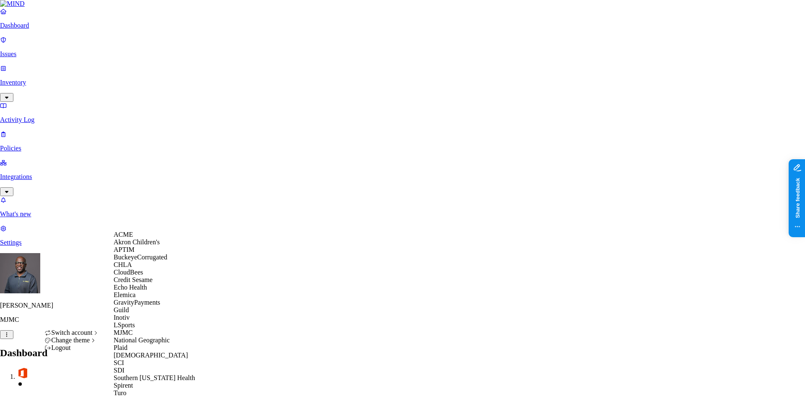
scroll to position [42, 0]
click at [144, 291] on span "Echo Health" at bounding box center [131, 287] width 34 height 7
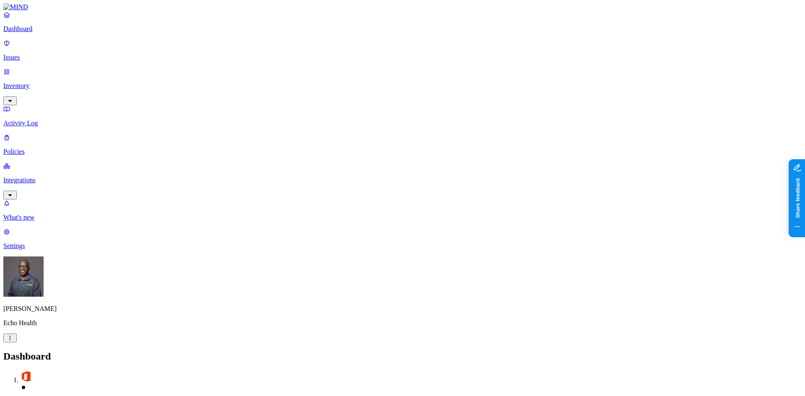
click at [38, 148] on p "Policies" at bounding box center [402, 152] width 798 height 8
click at [42, 33] on p "Dashboard" at bounding box center [402, 29] width 798 height 8
click at [39, 82] on p "Inventory" at bounding box center [402, 86] width 798 height 8
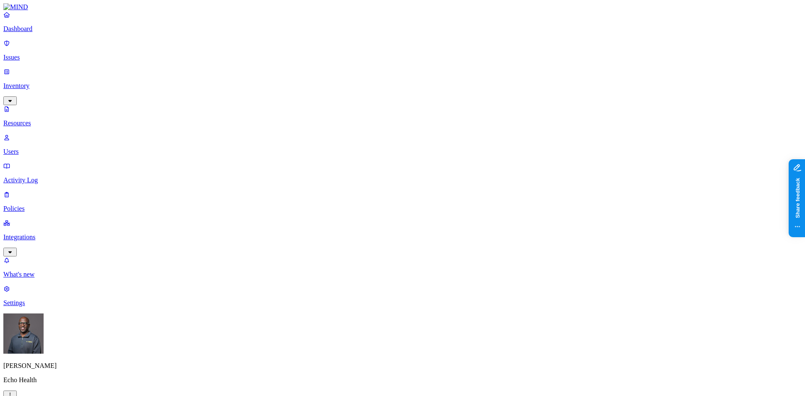
click at [34, 54] on p "Issues" at bounding box center [402, 58] width 798 height 8
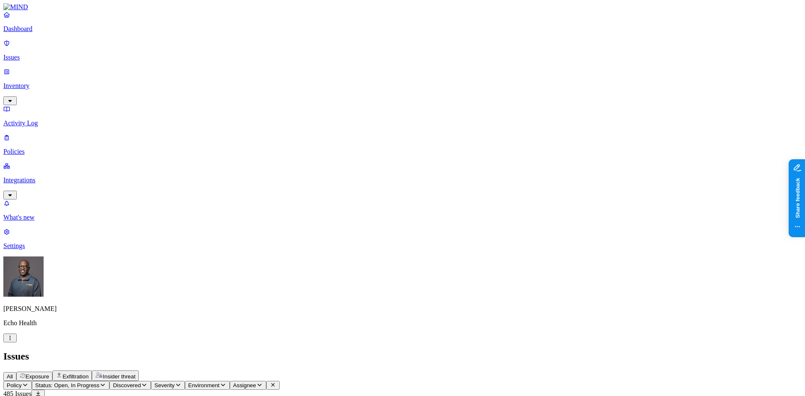
click at [49, 373] on span "Exposure" at bounding box center [37, 376] width 23 height 6
click at [29, 148] on p "Policies" at bounding box center [402, 152] width 798 height 8
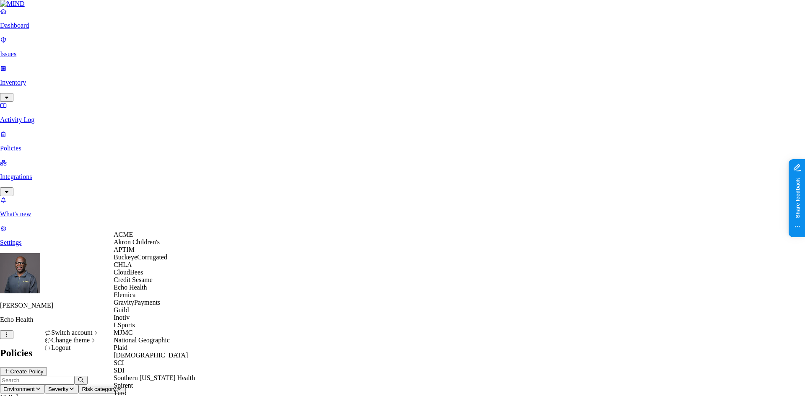
scroll to position [160, 0]
click at [143, 329] on div "MJMC" at bounding box center [154, 333] width 81 height 8
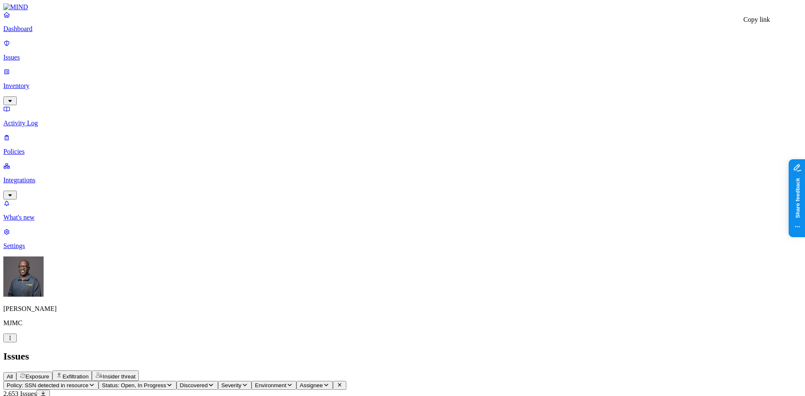
click at [348, 351] on h2 "Issues" at bounding box center [402, 356] width 798 height 11
